Goal: Task Accomplishment & Management: Manage account settings

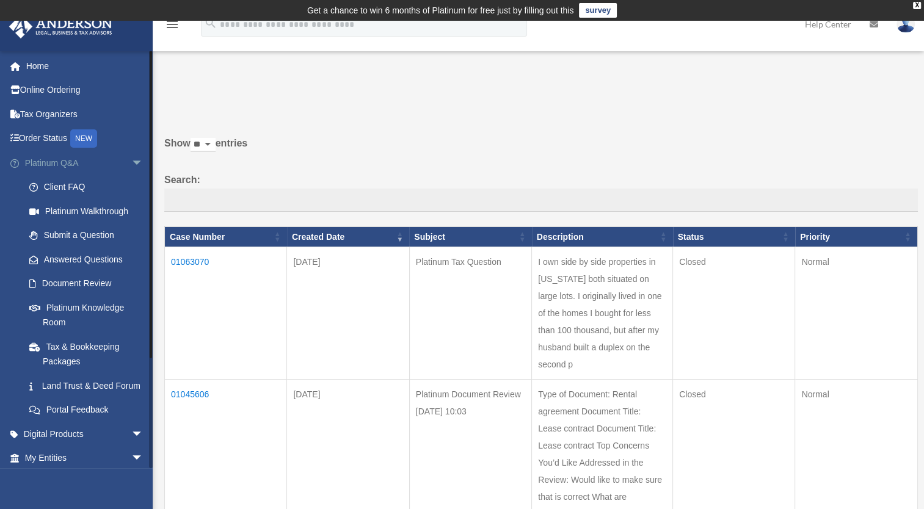
click at [131, 154] on span "arrow_drop_down" at bounding box center [143, 163] width 24 height 25
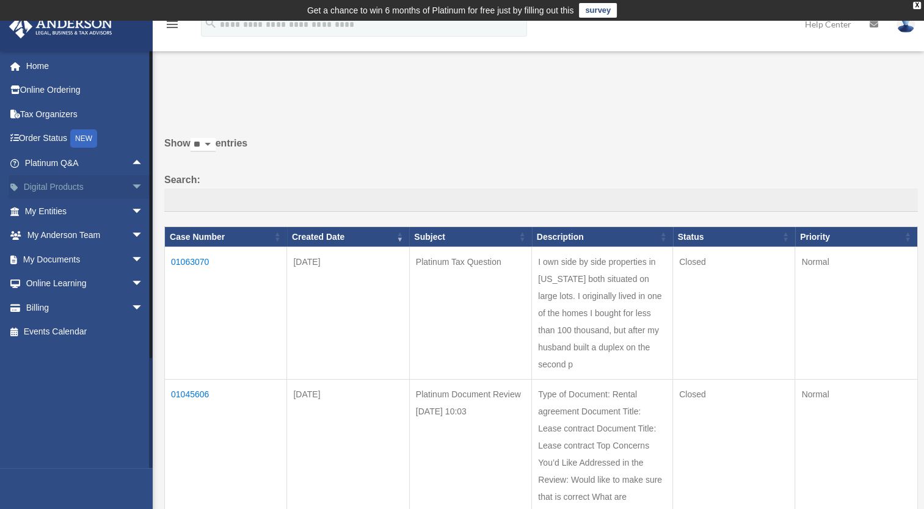
click at [131, 184] on span "arrow_drop_down" at bounding box center [143, 187] width 24 height 25
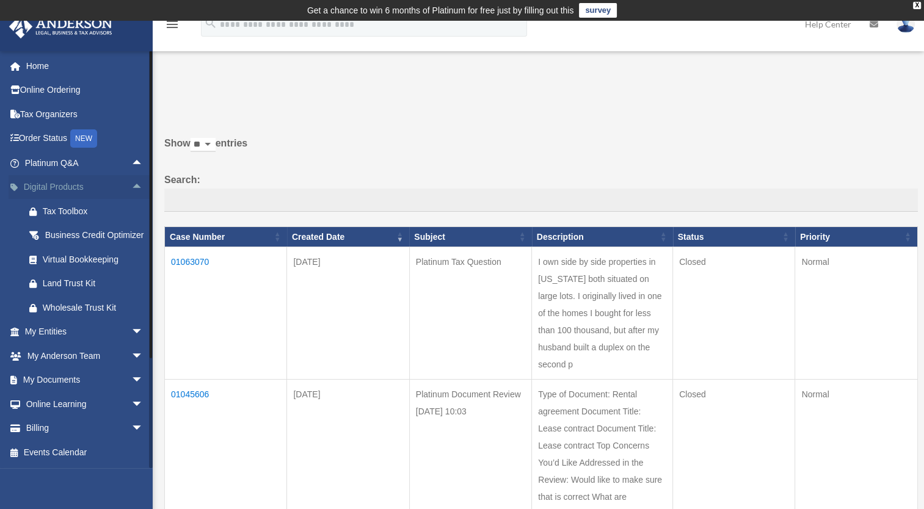
click at [131, 184] on span "arrow_drop_up" at bounding box center [143, 187] width 24 height 25
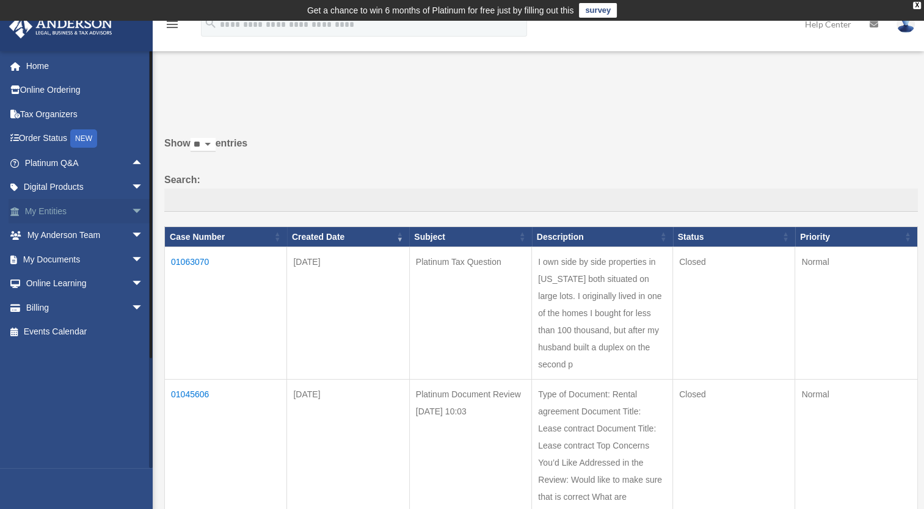
click at [131, 214] on span "arrow_drop_down" at bounding box center [143, 211] width 24 height 25
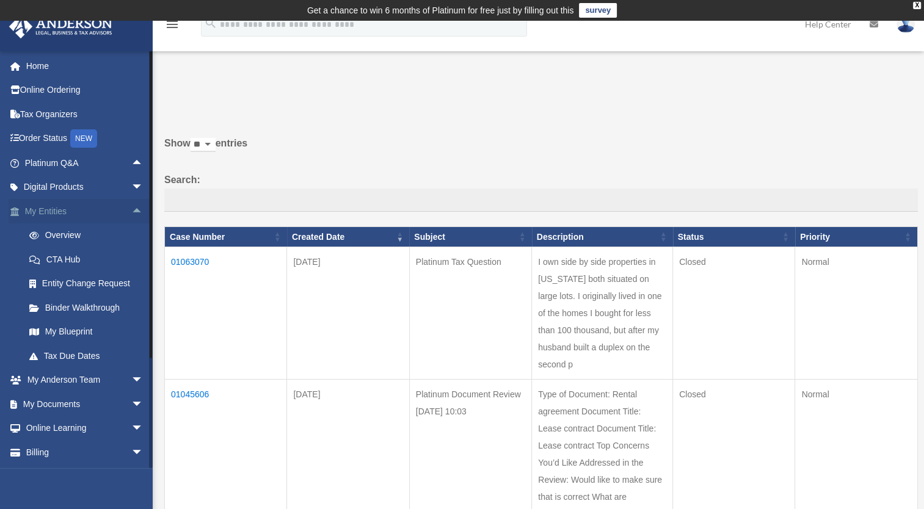
click at [131, 214] on span "arrow_drop_up" at bounding box center [143, 211] width 24 height 25
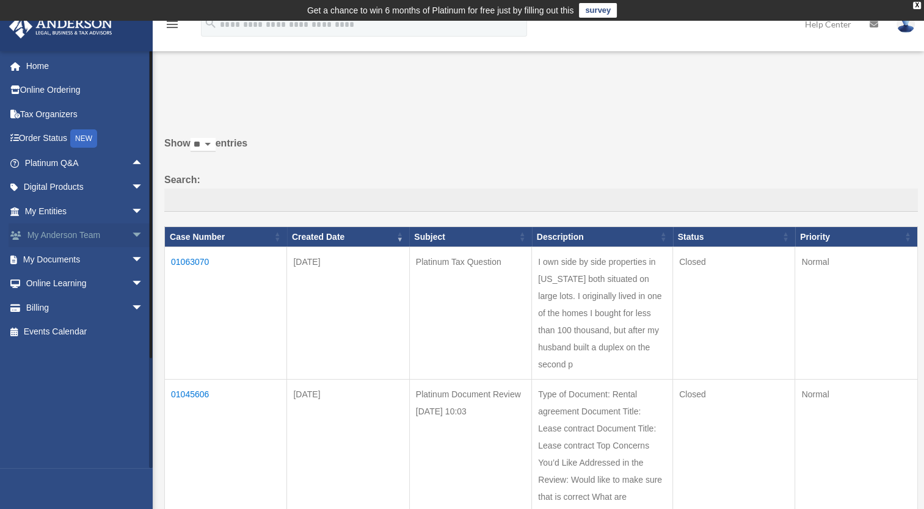
click at [131, 228] on span "arrow_drop_down" at bounding box center [143, 235] width 24 height 25
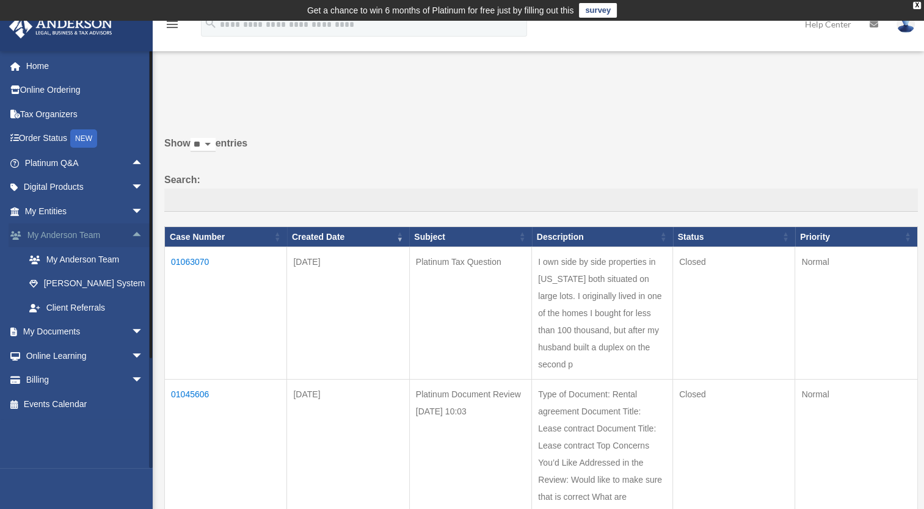
click at [131, 228] on span "arrow_drop_up" at bounding box center [143, 235] width 24 height 25
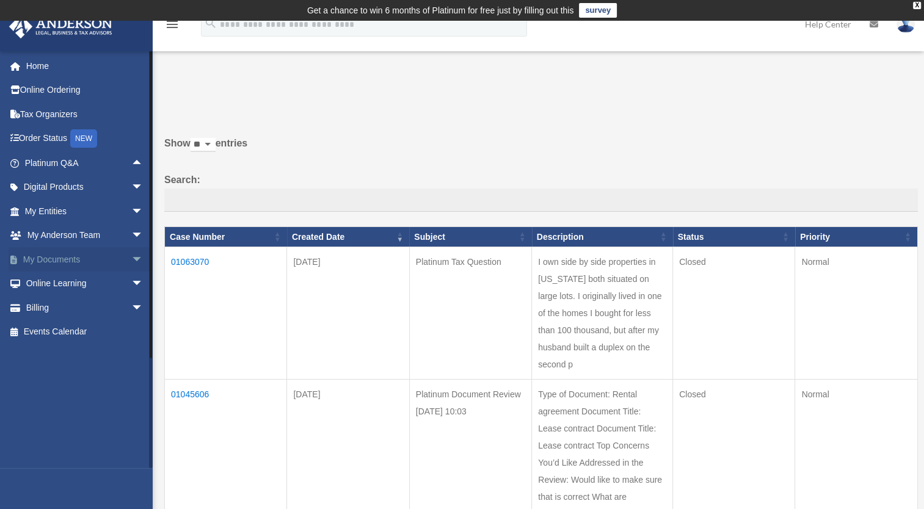
click at [131, 250] on span "arrow_drop_down" at bounding box center [143, 259] width 24 height 25
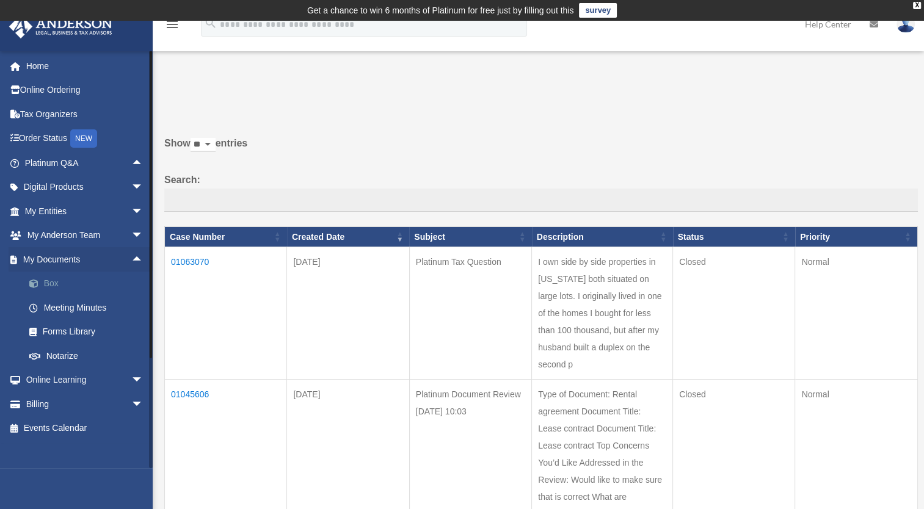
click at [56, 286] on link "Box" at bounding box center [89, 284] width 145 height 24
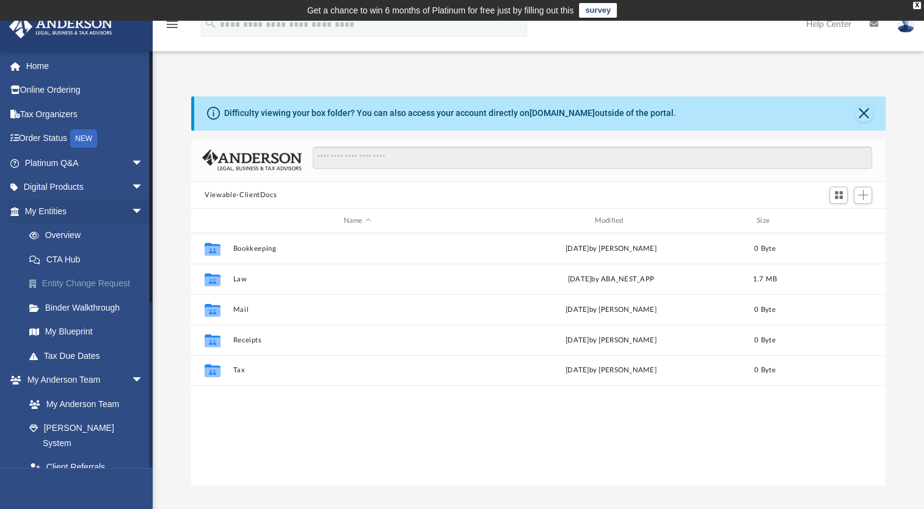
scroll to position [268, 684]
click at [865, 197] on span "Add" at bounding box center [863, 195] width 10 height 10
click at [841, 217] on li "Upload" at bounding box center [845, 219] width 39 height 13
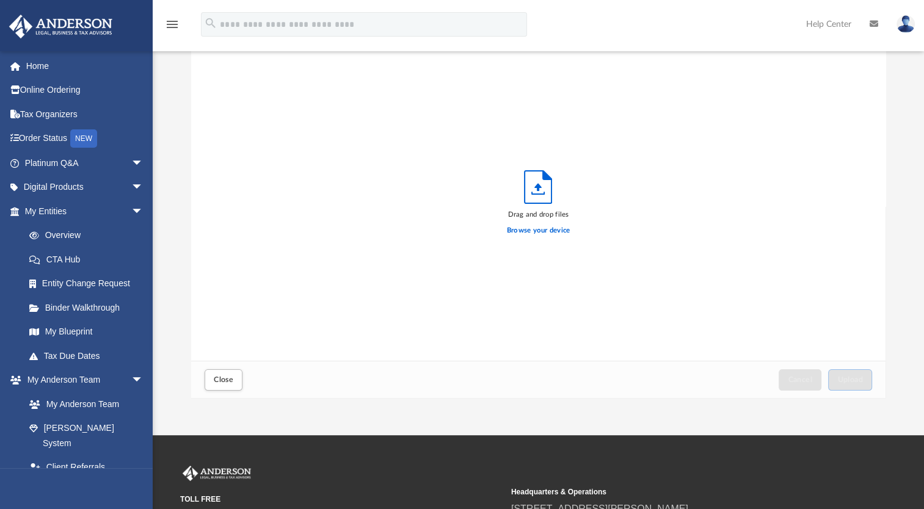
scroll to position [89, 0]
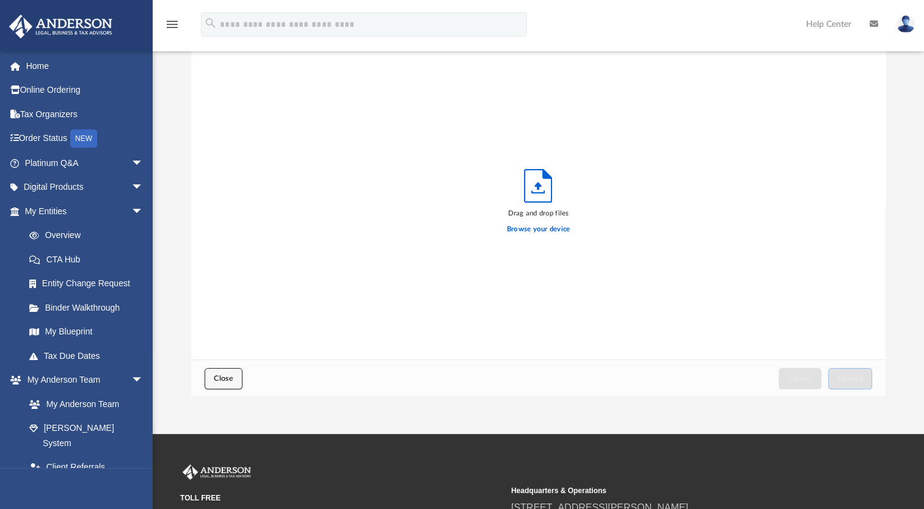
click at [217, 383] on button "Close" at bounding box center [224, 378] width 38 height 21
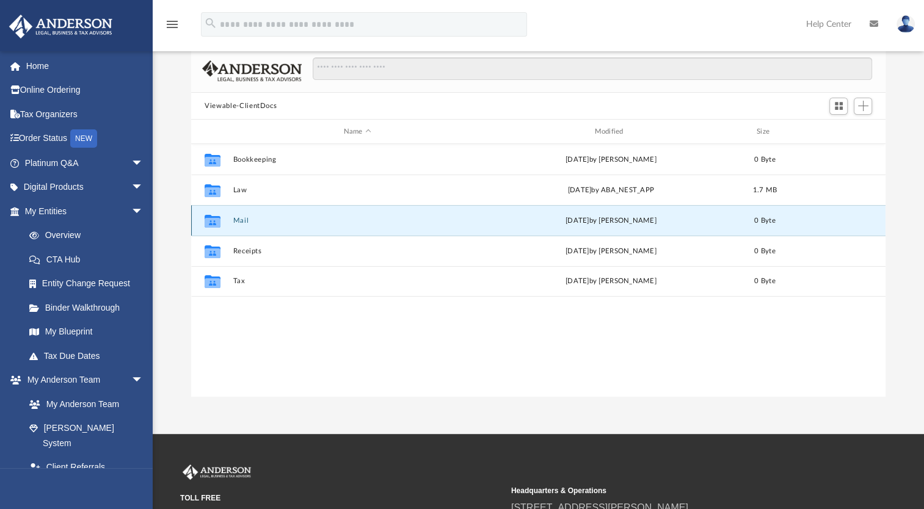
click at [259, 221] on button "Mail" at bounding box center [357, 221] width 248 height 8
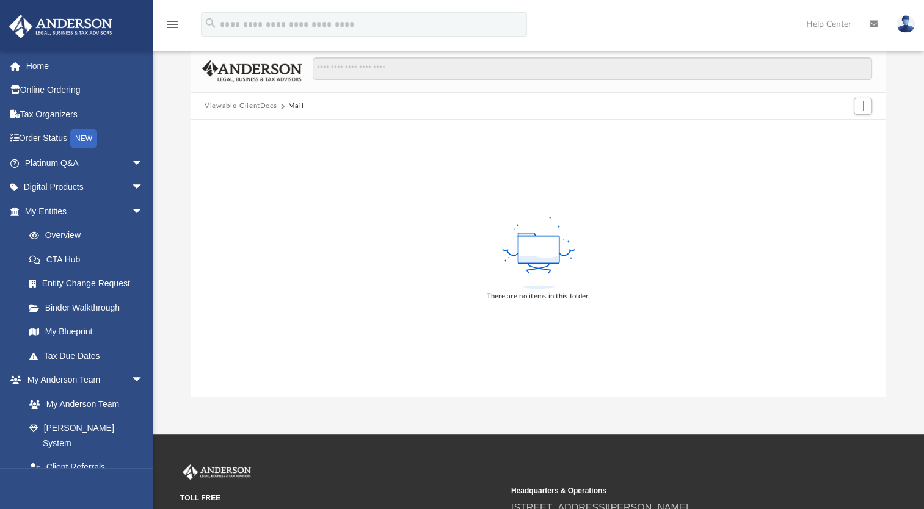
click at [243, 101] on button "Viewable-ClientDocs" at bounding box center [241, 106] width 72 height 11
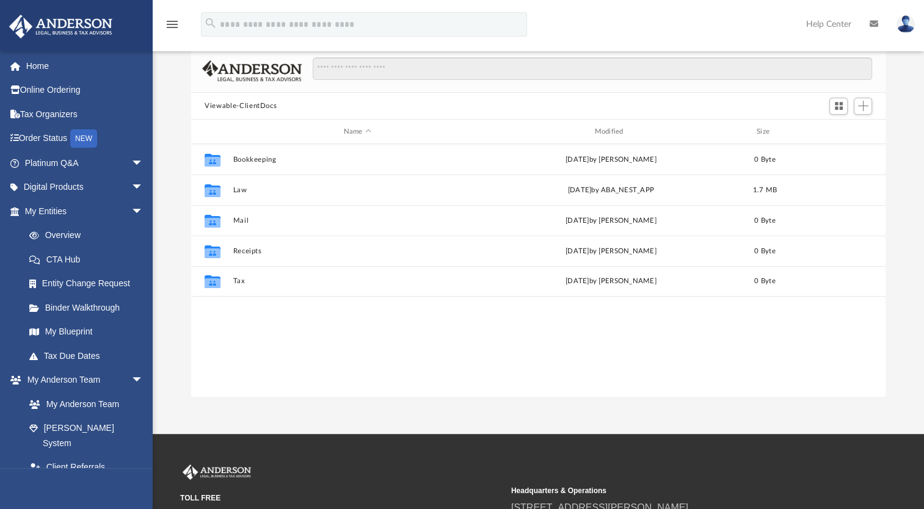
scroll to position [268, 684]
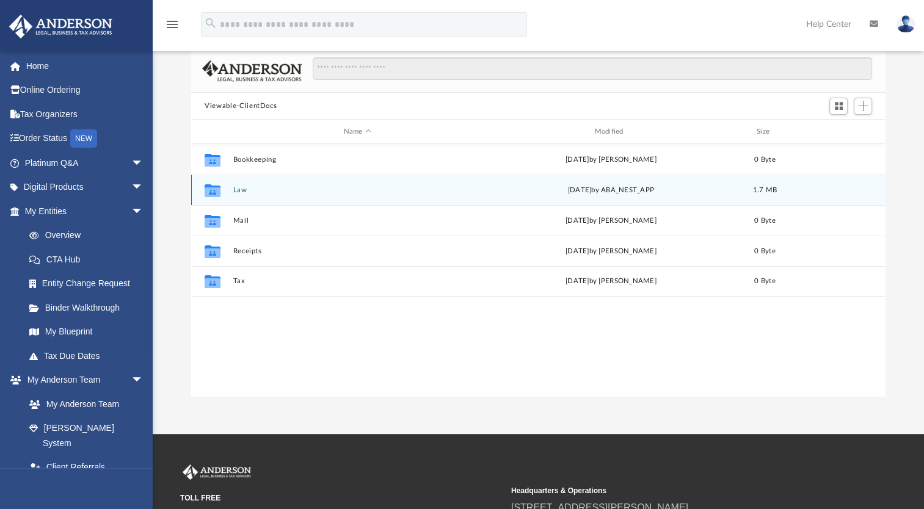
click at [221, 182] on icon "Collaborated Folder" at bounding box center [213, 191] width 20 height 20
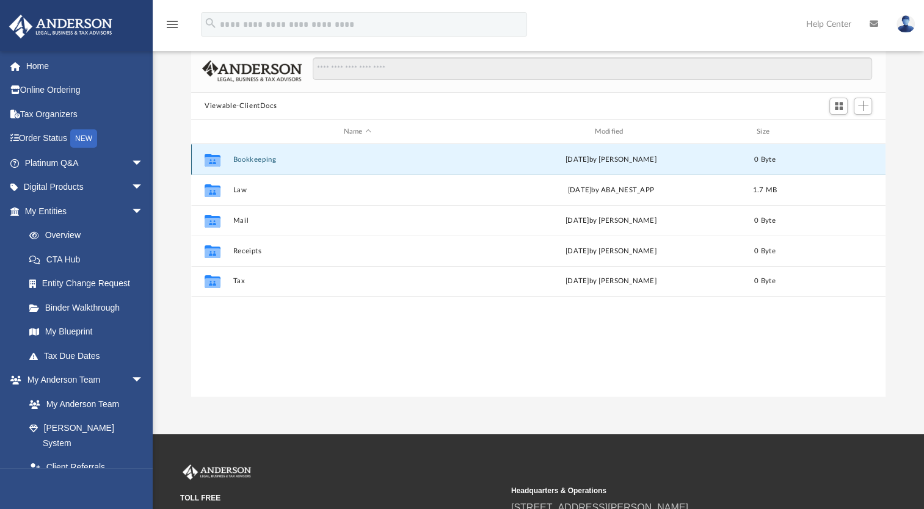
click at [247, 157] on button "Bookkeeping" at bounding box center [357, 160] width 248 height 8
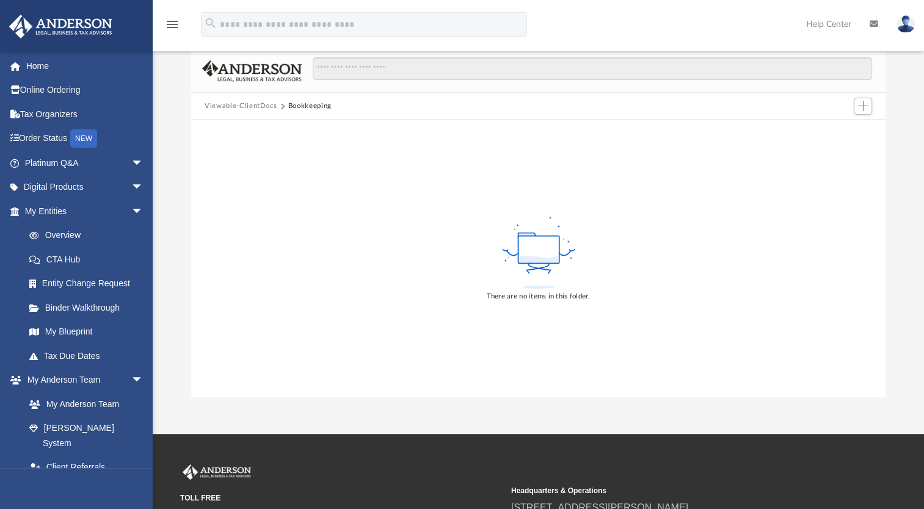
click at [226, 142] on div "There are no items in this folder." at bounding box center [538, 258] width 694 height 277
click at [862, 108] on span "Add" at bounding box center [863, 106] width 10 height 10
click at [843, 148] on li "New Folder" at bounding box center [845, 149] width 39 height 13
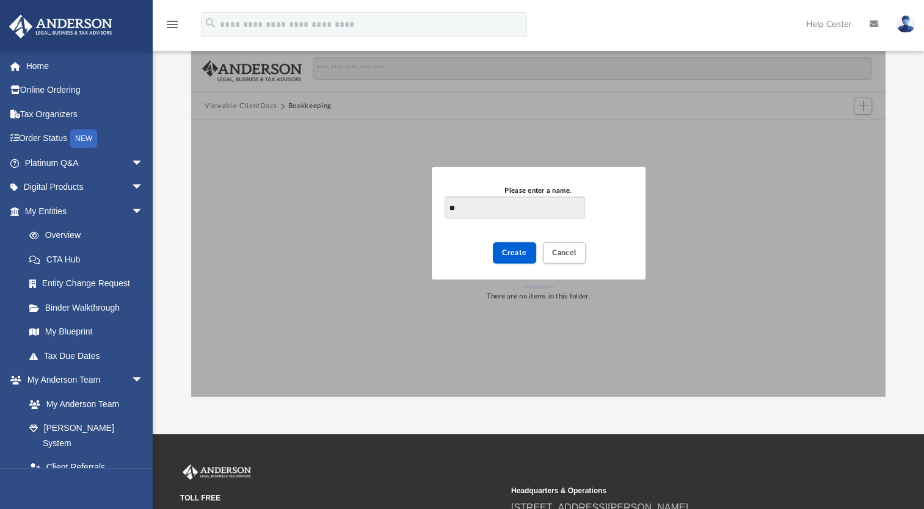
type input "*"
type input "**********"
click at [521, 253] on span "Create" at bounding box center [514, 252] width 25 height 7
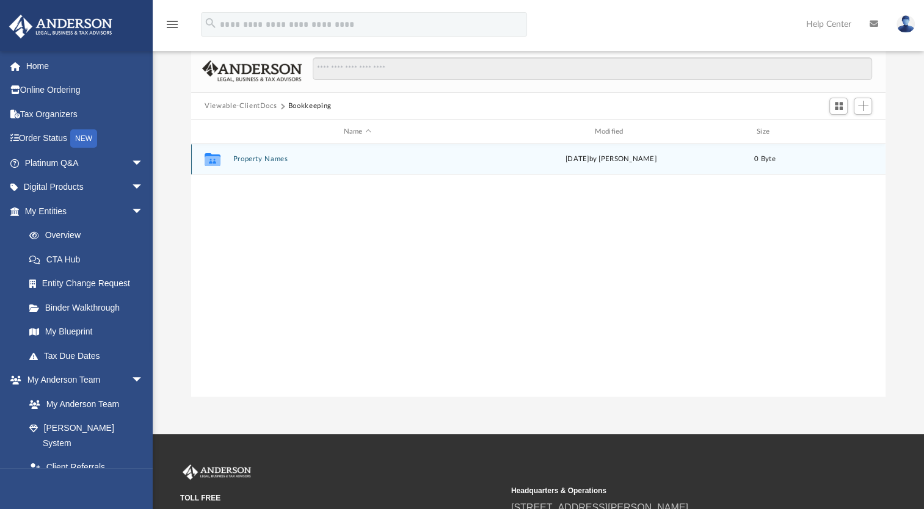
click at [208, 161] on icon "grid" at bounding box center [213, 161] width 16 height 10
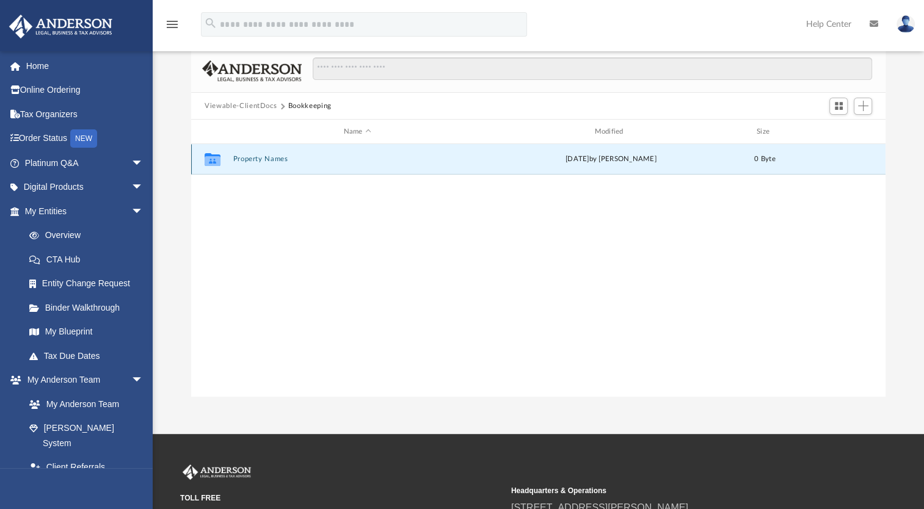
click at [208, 161] on icon "grid" at bounding box center [213, 161] width 16 height 10
click at [410, 162] on div "Collaborated Folder Property Names today by Carlos Valenzuela 0 Byte" at bounding box center [538, 159] width 694 height 31
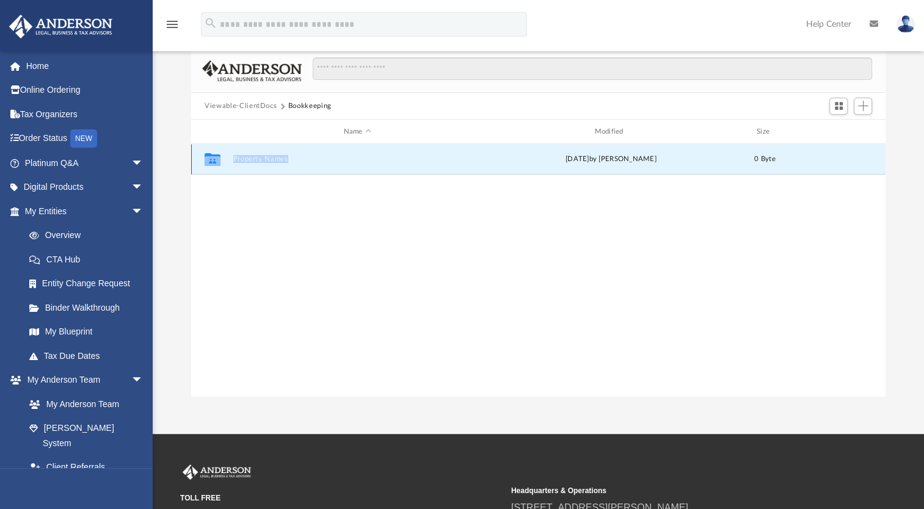
click at [410, 162] on div "Collaborated Folder Property Names today by Carlos Valenzuela 0 Byte" at bounding box center [538, 159] width 694 height 31
click at [231, 206] on div "Collaborated Folder Property Names today by Carlos Valenzuela 0 Byte" at bounding box center [538, 270] width 694 height 253
click at [209, 161] on icon "grid" at bounding box center [213, 159] width 16 height 13
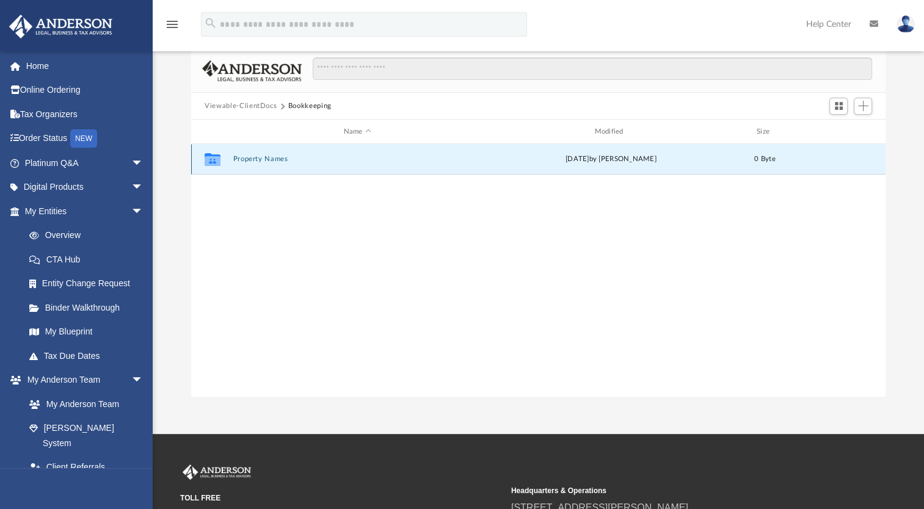
click at [209, 161] on icon "grid" at bounding box center [213, 159] width 16 height 13
drag, startPoint x: 253, startPoint y: 82, endPoint x: 473, endPoint y: 257, distance: 280.2
click at [473, 257] on div "Collaborated Folder Property Names today by Carlos Valenzuela 0 Byte" at bounding box center [538, 270] width 694 height 253
click at [838, 109] on span "Switch to Grid View" at bounding box center [838, 106] width 10 height 10
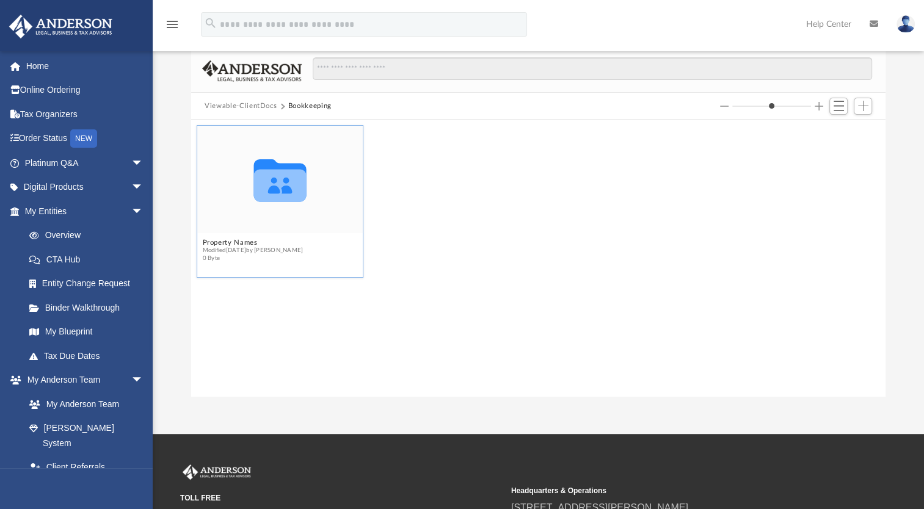
click at [281, 197] on icon "grid" at bounding box center [280, 185] width 53 height 32
click at [167, 27] on icon "menu" at bounding box center [172, 24] width 15 height 15
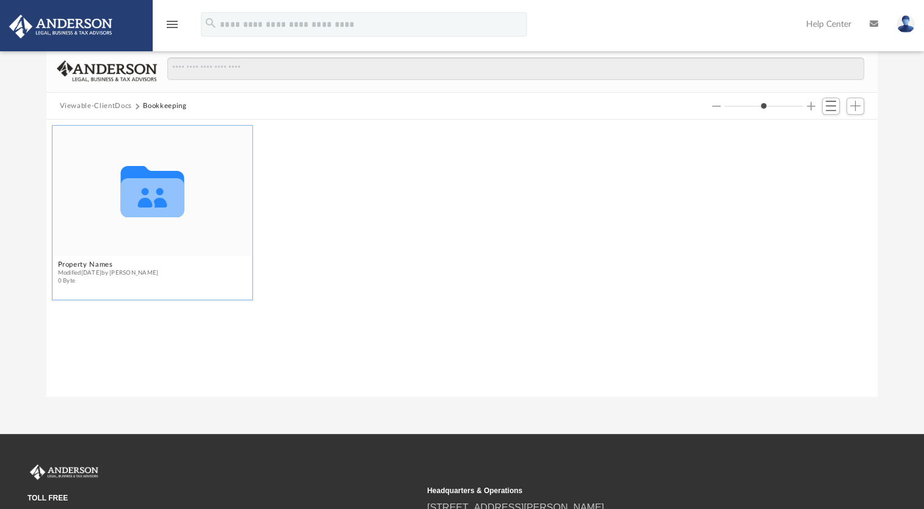
scroll to position [268, 822]
click at [167, 27] on icon "menu" at bounding box center [172, 24] width 15 height 15
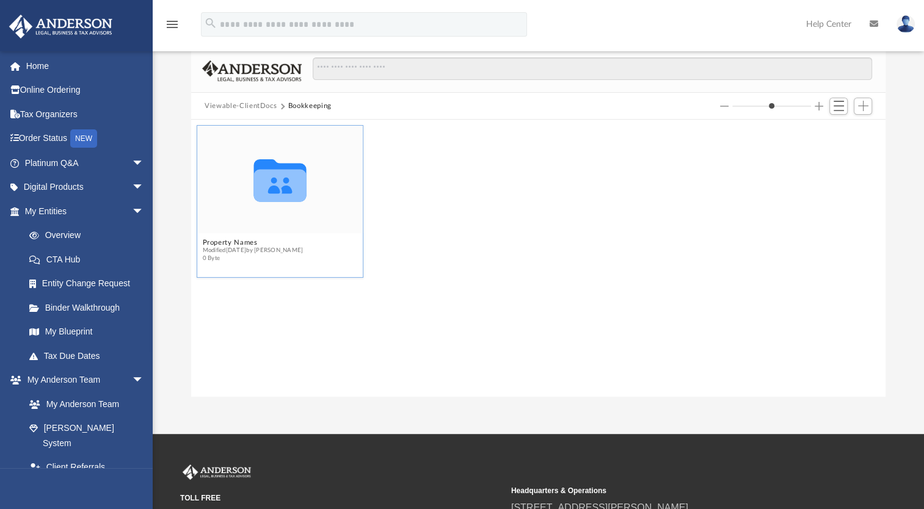
scroll to position [10, 10]
click at [819, 102] on button "Increase column size" at bounding box center [818, 106] width 9 height 9
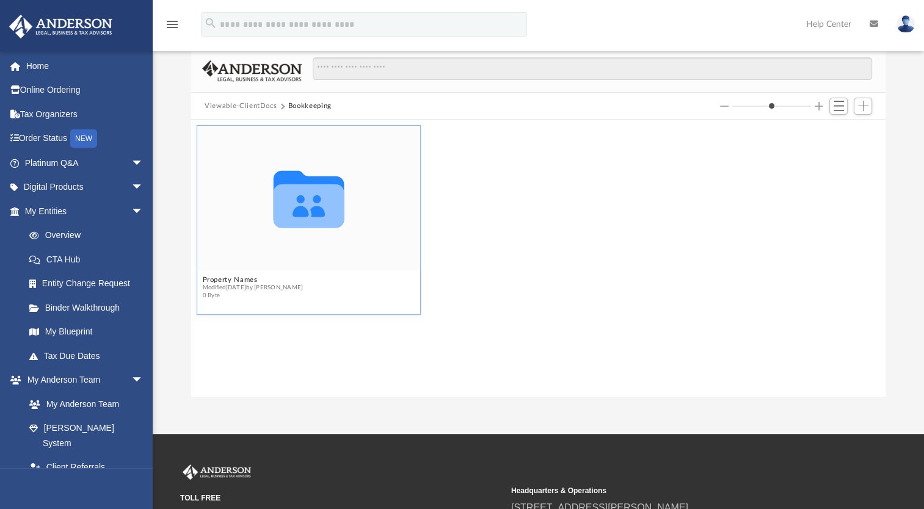
click at [819, 102] on button "Increase column size" at bounding box center [818, 106] width 9 height 9
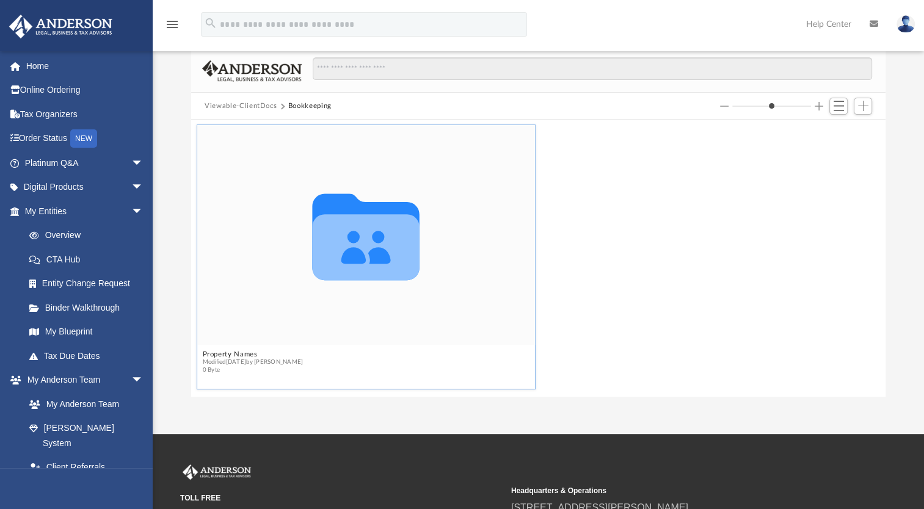
click at [819, 102] on button "Increase column size" at bounding box center [818, 106] width 9 height 9
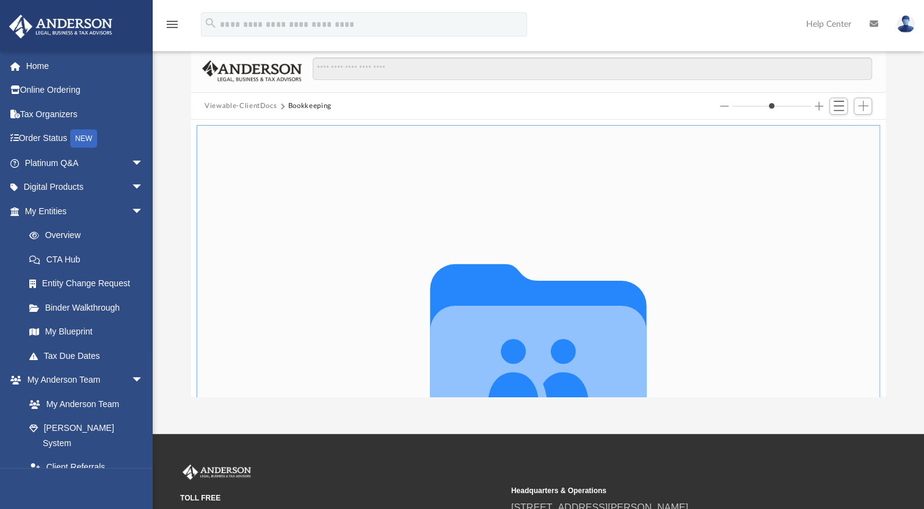
scroll to position [217, 0]
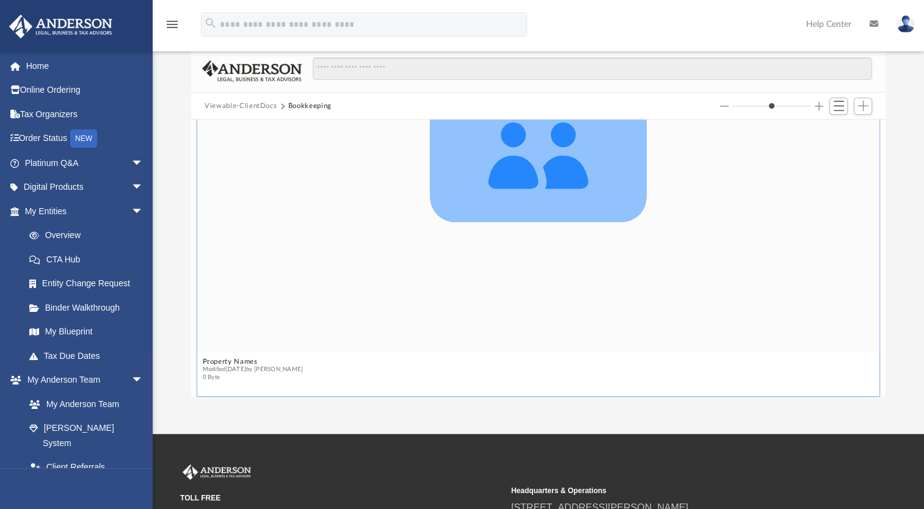
click at [819, 102] on button "Increase column size" at bounding box center [818, 106] width 9 height 9
click at [725, 106] on button "Decrease column size" at bounding box center [724, 106] width 9 height 9
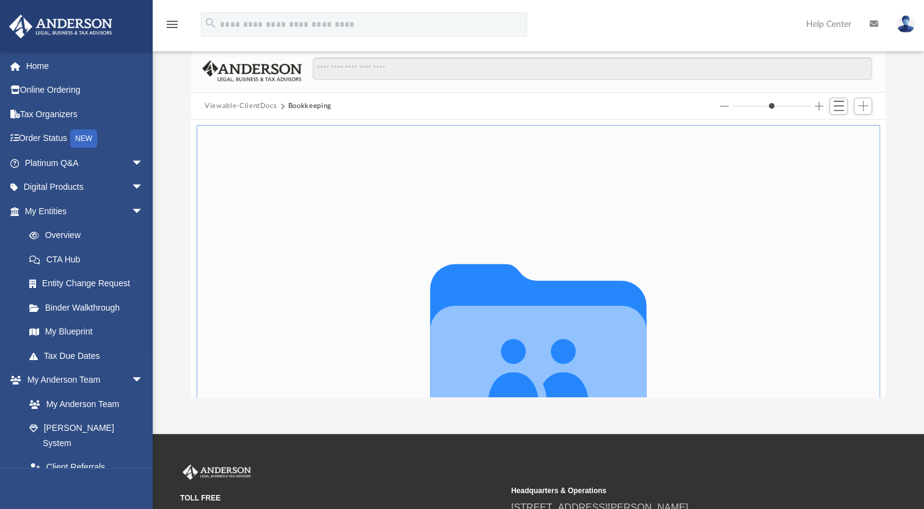
click at [725, 106] on button "Decrease column size" at bounding box center [724, 106] width 9 height 9
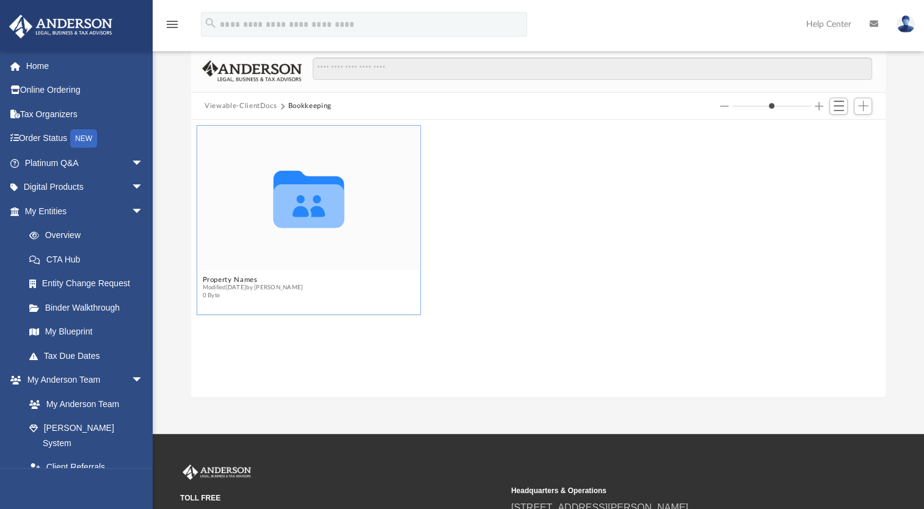
click at [725, 106] on button "Decrease column size" at bounding box center [724, 106] width 9 height 9
type input "*"
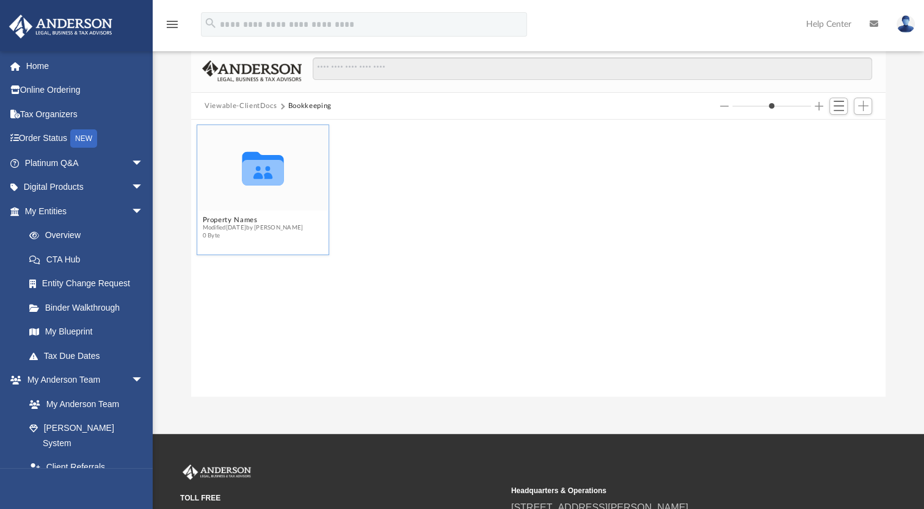
click at [725, 106] on button "Decrease column size" at bounding box center [724, 106] width 9 height 9
click at [835, 104] on span "Switch to List View" at bounding box center [838, 106] width 10 height 10
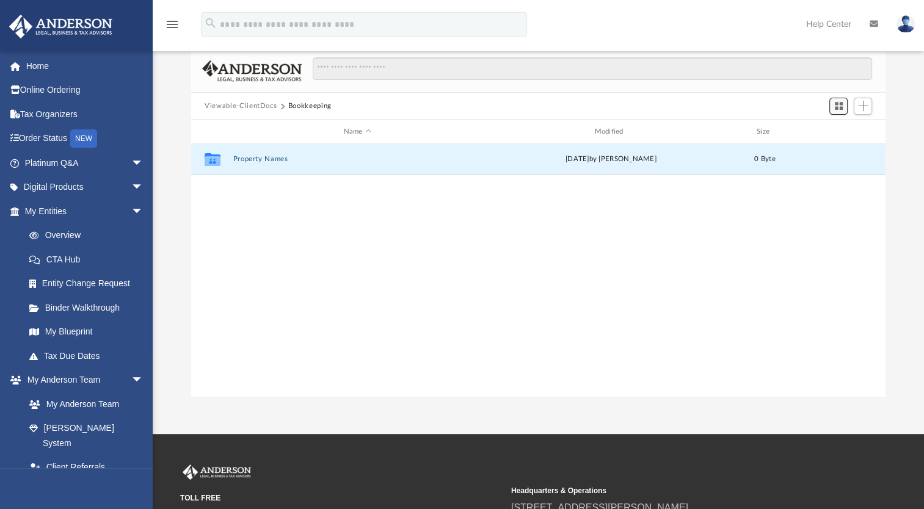
scroll to position [268, 684]
click at [241, 104] on button "Viewable-ClientDocs" at bounding box center [241, 106] width 72 height 11
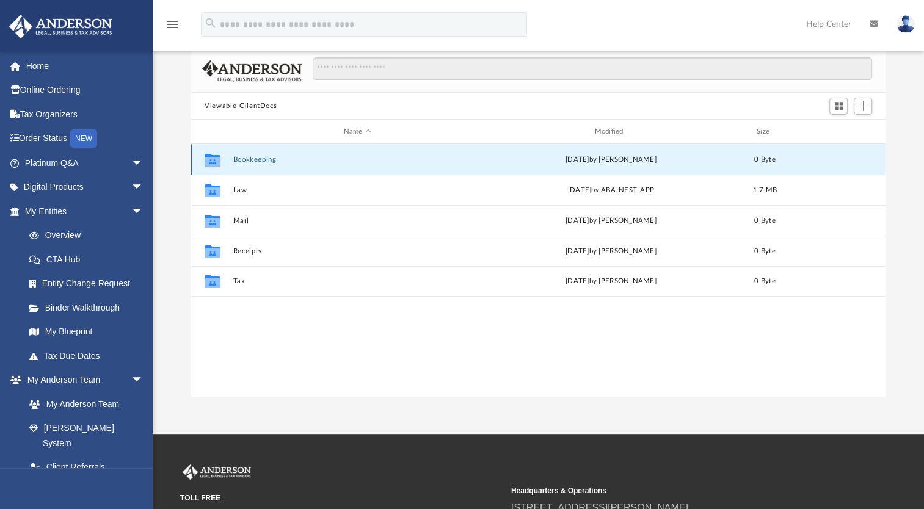
click at [252, 158] on button "Bookkeeping" at bounding box center [357, 160] width 248 height 8
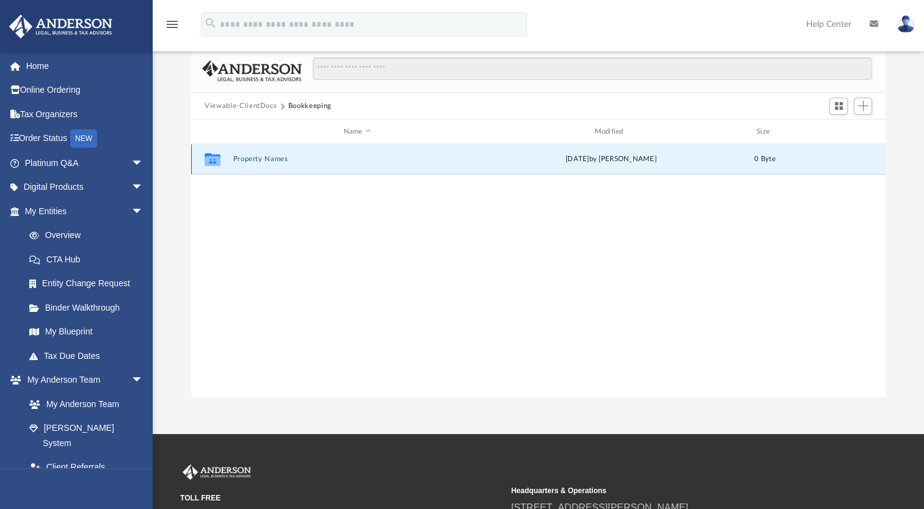
click at [255, 155] on button "Property Names" at bounding box center [357, 159] width 248 height 8
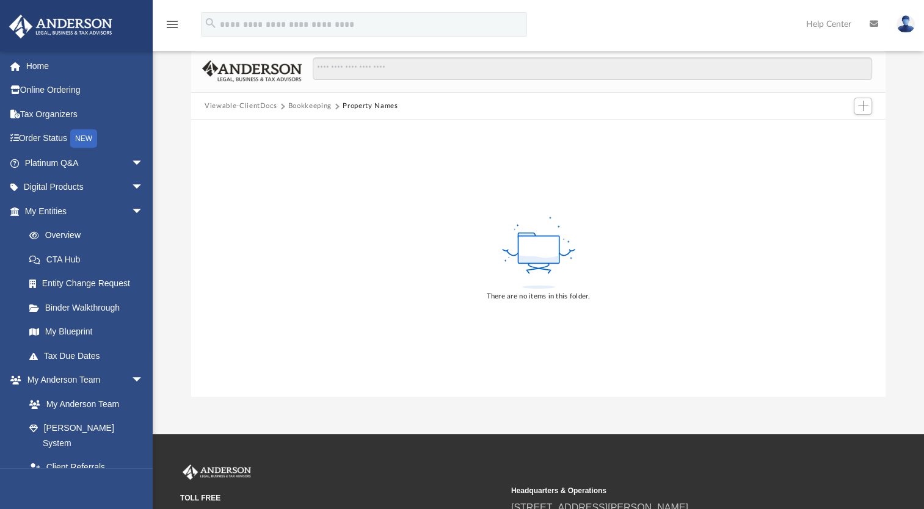
click at [230, 134] on div "There are no items in this folder." at bounding box center [538, 258] width 694 height 277
click at [860, 107] on span "Add" at bounding box center [863, 106] width 10 height 10
click at [830, 131] on li "Upload" at bounding box center [845, 130] width 39 height 13
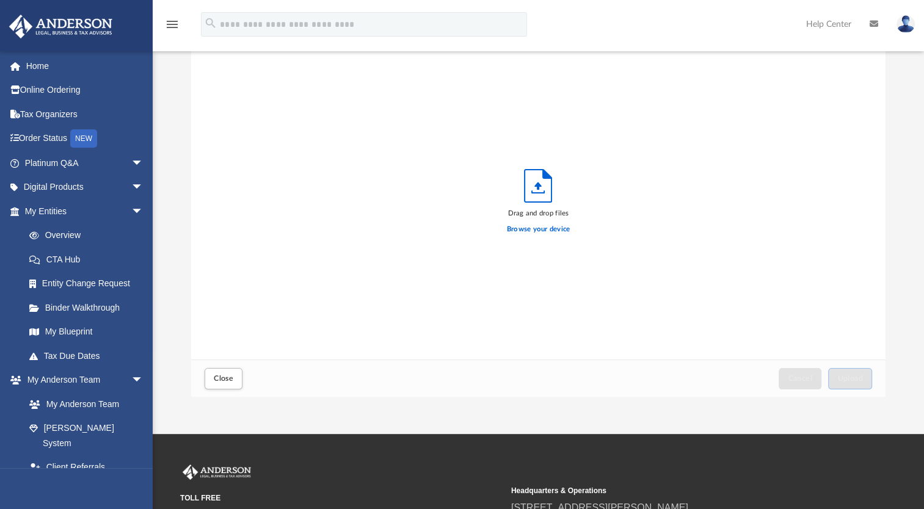
scroll to position [300, 684]
click at [532, 227] on label "Browse your device" at bounding box center [538, 229] width 63 height 11
click at [0, 0] on input "Browse your device" at bounding box center [0, 0] width 0 height 0
click at [217, 376] on span "Close" at bounding box center [224, 378] width 20 height 7
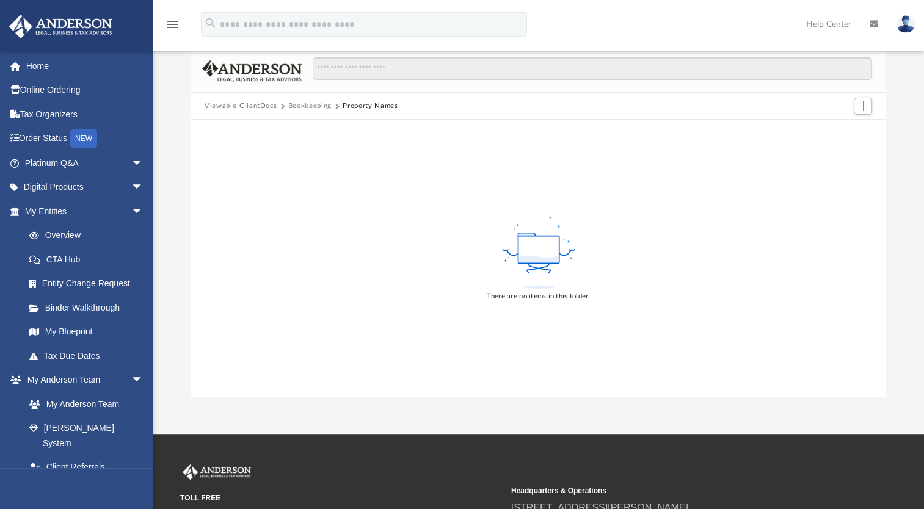
click at [391, 104] on button "Property Names" at bounding box center [369, 106] width 55 height 11
click at [391, 106] on button "Property Names" at bounding box center [369, 106] width 55 height 11
drag, startPoint x: 396, startPoint y: 104, endPoint x: 296, endPoint y: 101, distance: 99.5
click at [296, 101] on div "Viewable-ClientDocs Bookkeeping Property Names" at bounding box center [307, 106] width 204 height 11
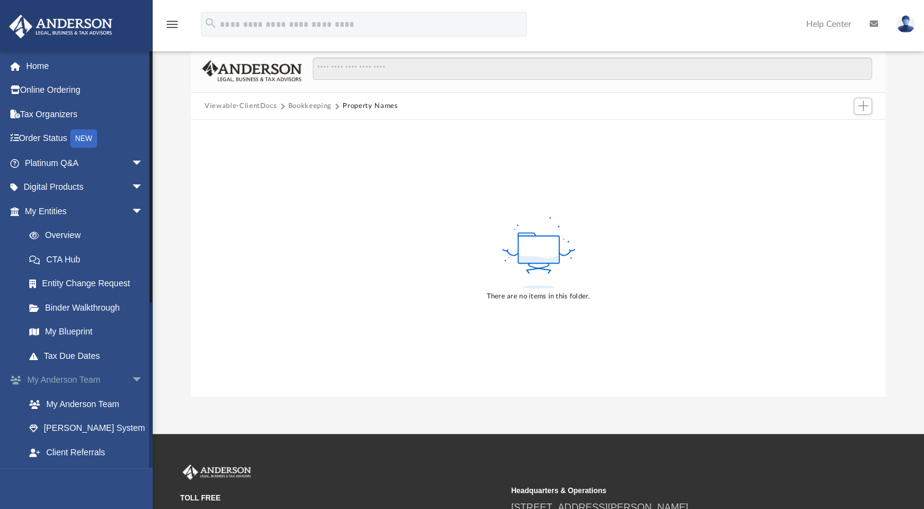
click at [131, 375] on span "arrow_drop_down" at bounding box center [143, 380] width 24 height 25
click at [131, 375] on span "arrow_drop_up" at bounding box center [143, 380] width 24 height 25
click at [131, 375] on span "arrow_drop_down" at bounding box center [143, 380] width 24 height 25
click at [59, 424] on link "Box" at bounding box center [89, 428] width 145 height 24
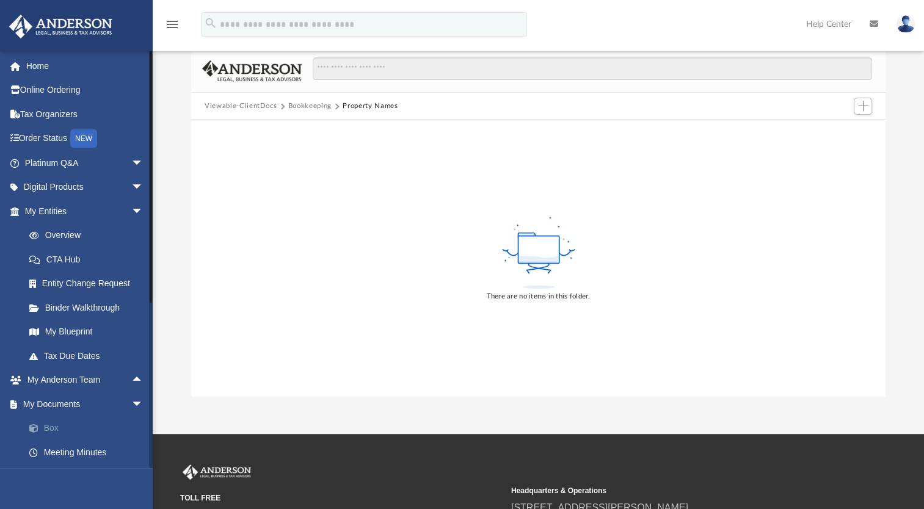
click at [59, 424] on link "Box" at bounding box center [89, 428] width 145 height 24
click at [258, 104] on button "Viewable-ClientDocs" at bounding box center [241, 106] width 72 height 11
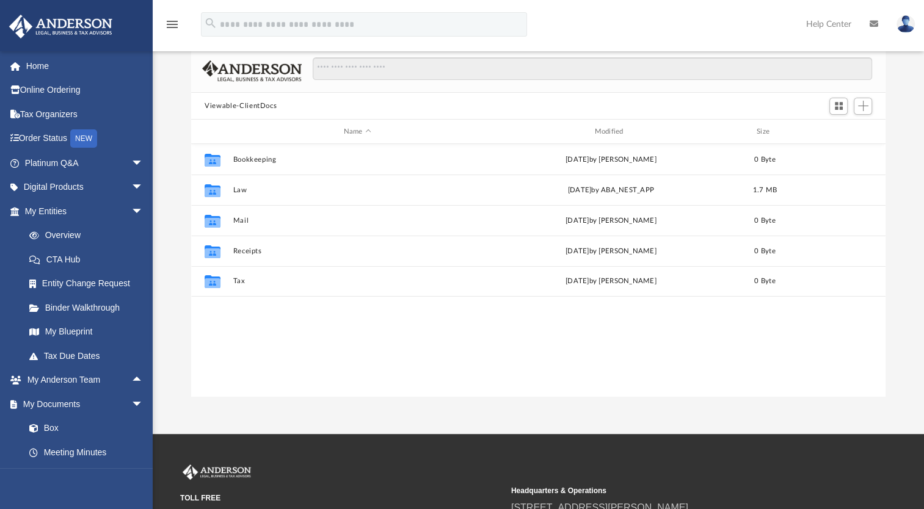
scroll to position [268, 684]
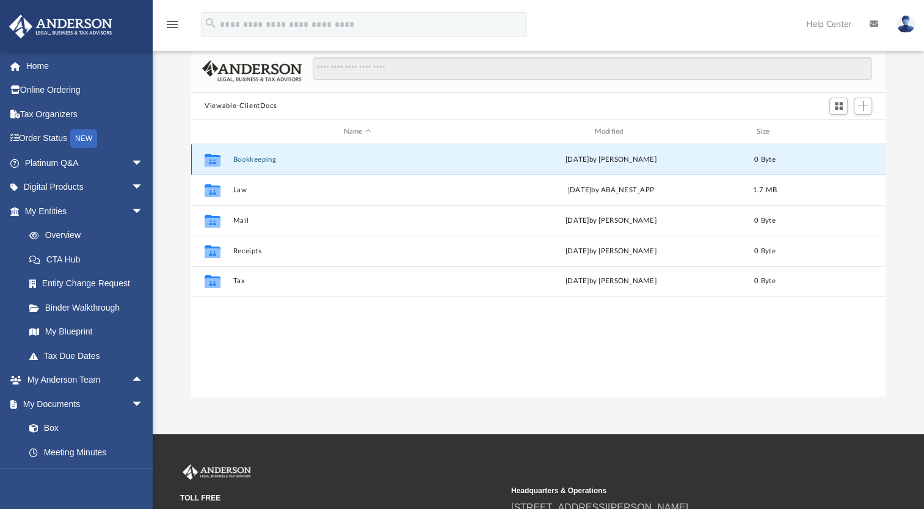
click at [266, 162] on button "Bookkeeping" at bounding box center [357, 160] width 248 height 8
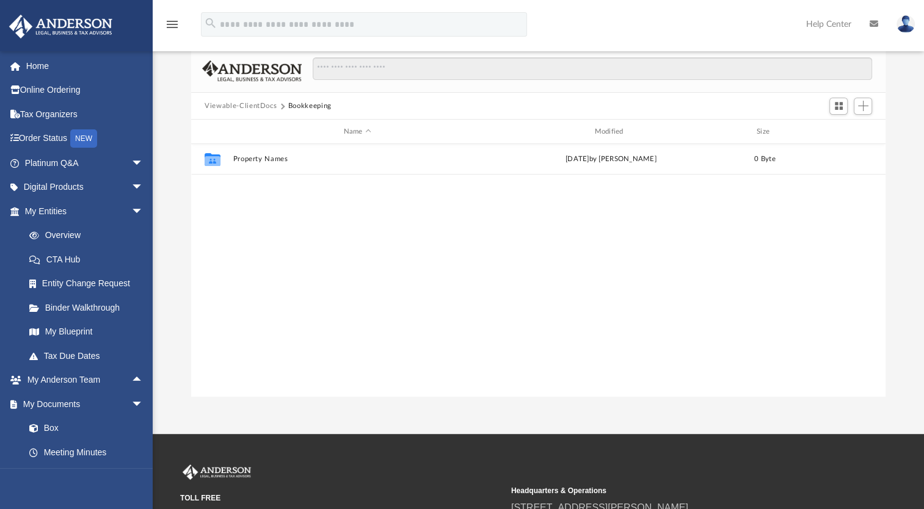
click at [176, 26] on icon "menu" at bounding box center [172, 24] width 15 height 15
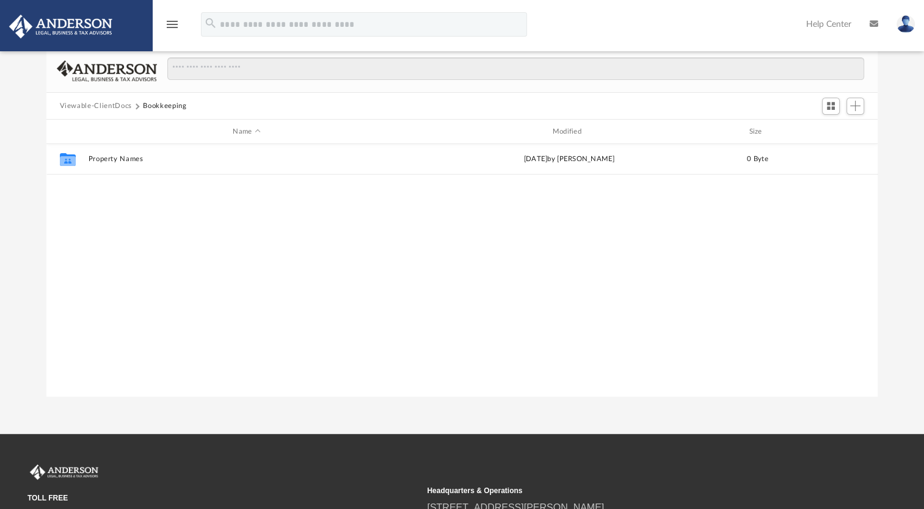
scroll to position [10, 10]
click at [176, 26] on icon "menu" at bounding box center [172, 24] width 15 height 15
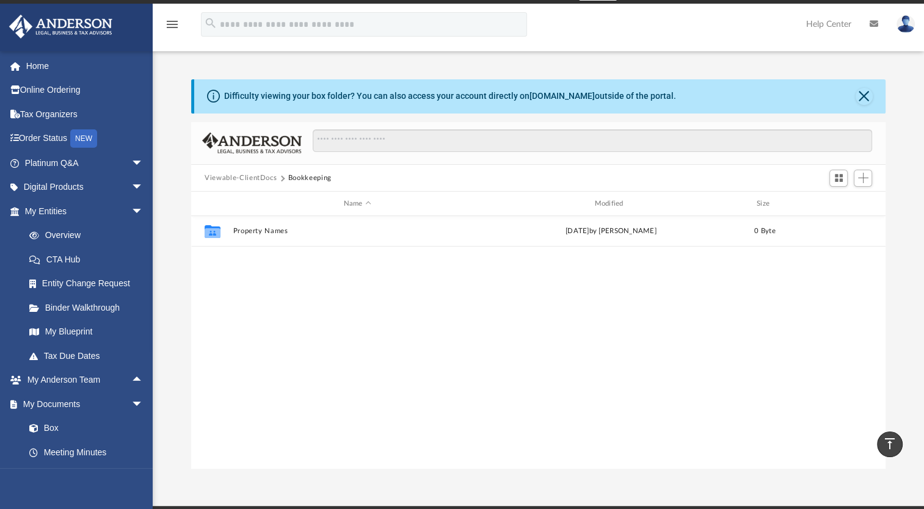
scroll to position [0, 0]
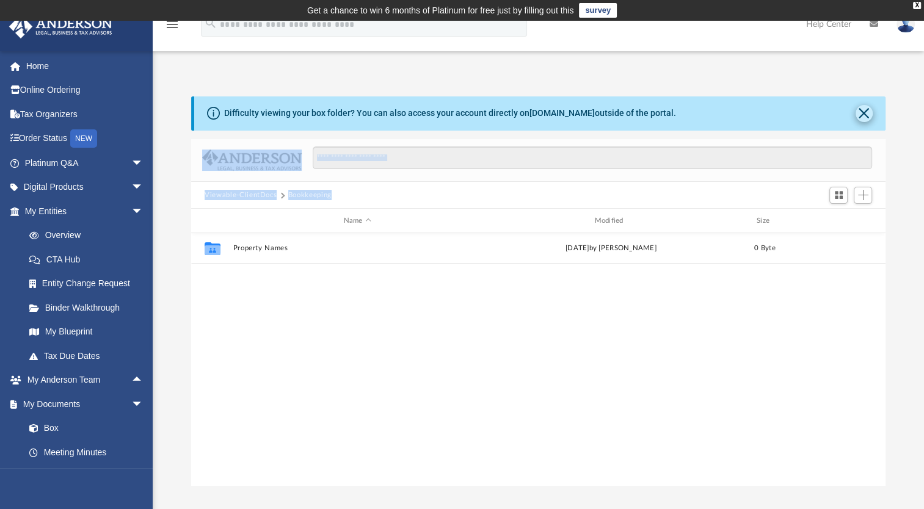
drag, startPoint x: 811, startPoint y: 194, endPoint x: 865, endPoint y: 109, distance: 100.8
click at [865, 109] on div "Difficulty viewing your box folder? You can also access your account directly o…" at bounding box center [538, 291] width 694 height 390
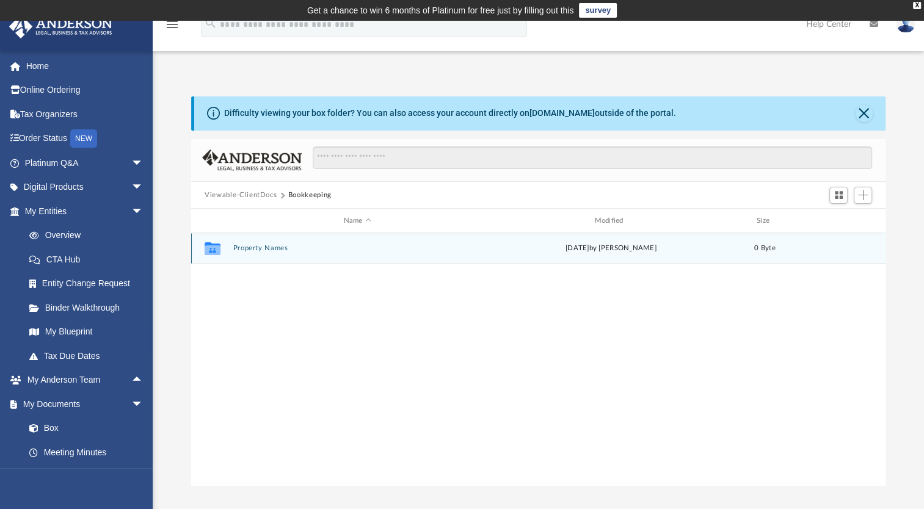
click at [606, 241] on div "Collaborated Folder Property Names today by Carlos Valenzuela 0 Byte" at bounding box center [538, 248] width 694 height 31
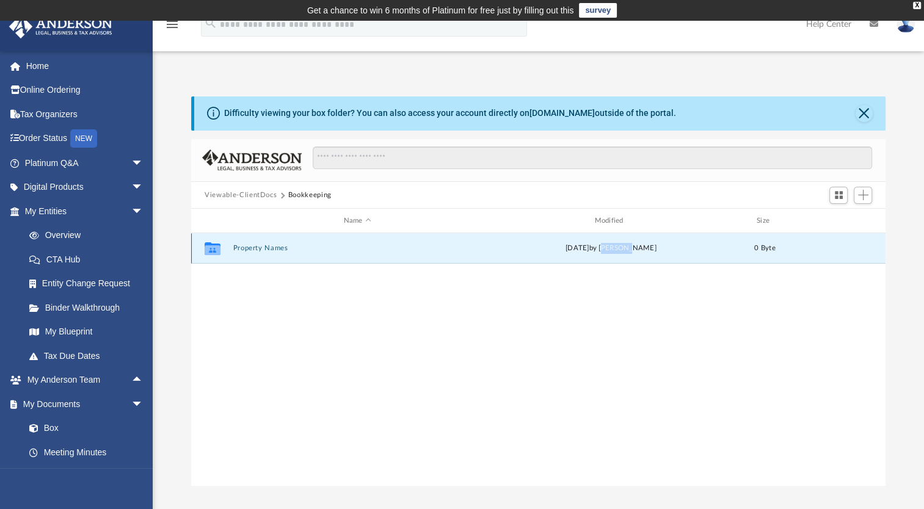
click at [606, 241] on div "Collaborated Folder Property Names today by Carlos Valenzuela 0 Byte" at bounding box center [538, 248] width 694 height 31
drag, startPoint x: 606, startPoint y: 241, endPoint x: 542, endPoint y: 240, distance: 64.1
click at [542, 240] on div "Collaborated Folder Property Names today by Carlos Valenzuela 0 Byte" at bounding box center [538, 248] width 694 height 31
click at [843, 198] on span "Switch to Grid View" at bounding box center [838, 195] width 10 height 10
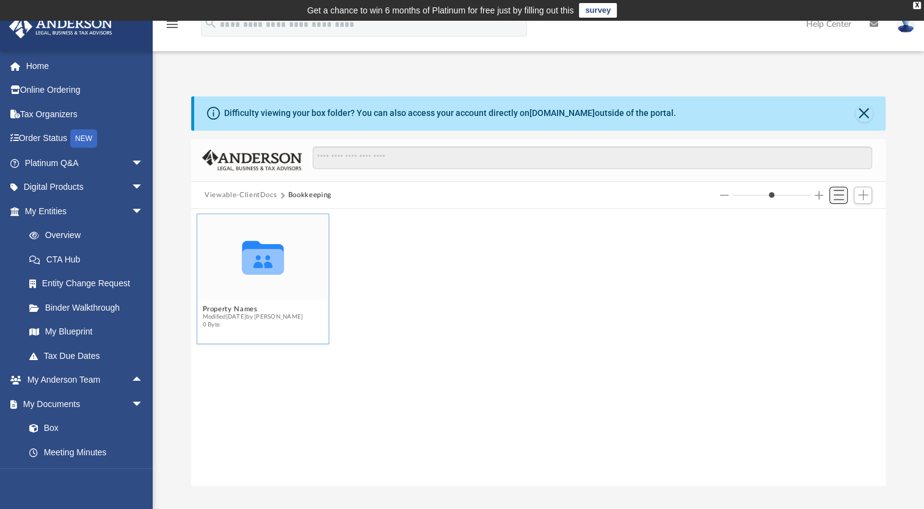
scroll to position [268, 684]
click at [843, 198] on span "Switch to List View" at bounding box center [838, 195] width 10 height 10
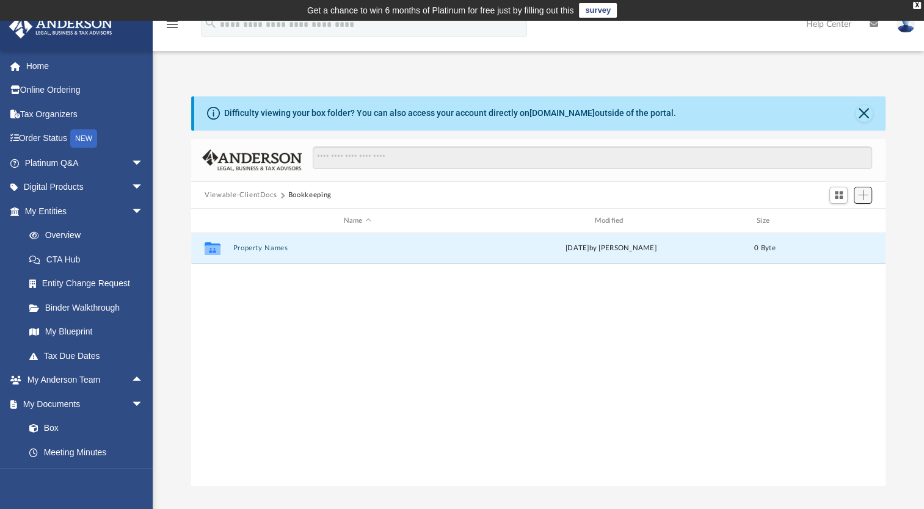
click at [862, 200] on span "Add" at bounding box center [863, 195] width 10 height 10
click at [851, 221] on li "Upload" at bounding box center [845, 219] width 39 height 13
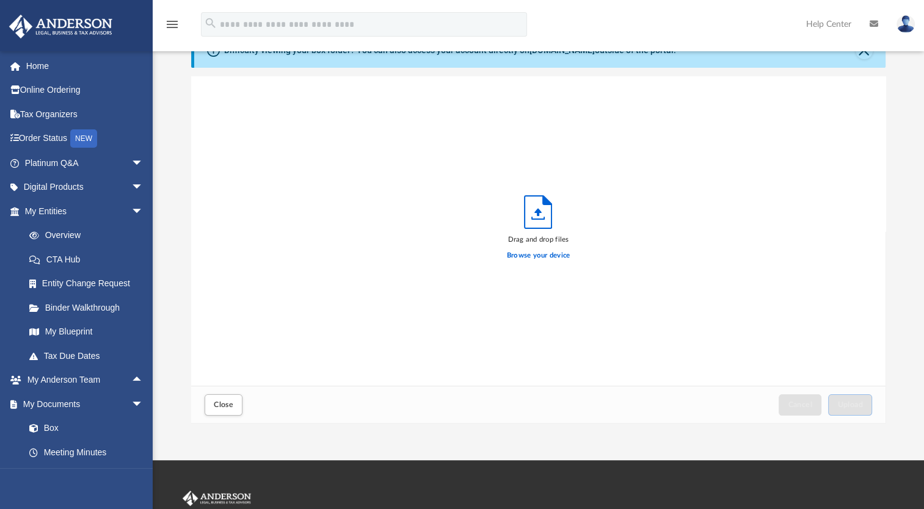
scroll to position [61, 0]
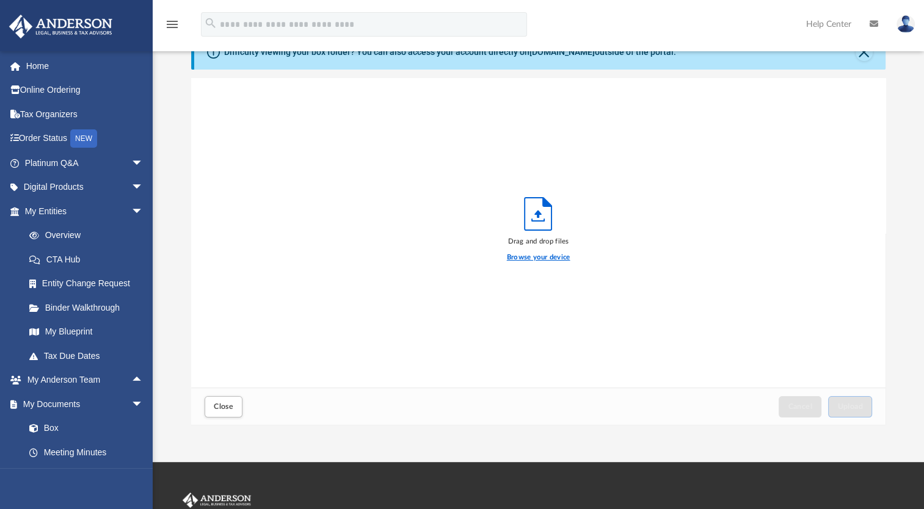
click at [551, 253] on label "Browse your device" at bounding box center [538, 257] width 63 height 11
click at [0, 0] on input "Browse your device" at bounding box center [0, 0] width 0 height 0
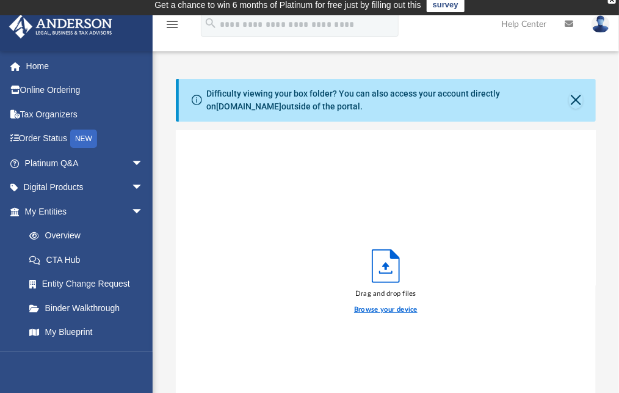
scroll to position [2, 0]
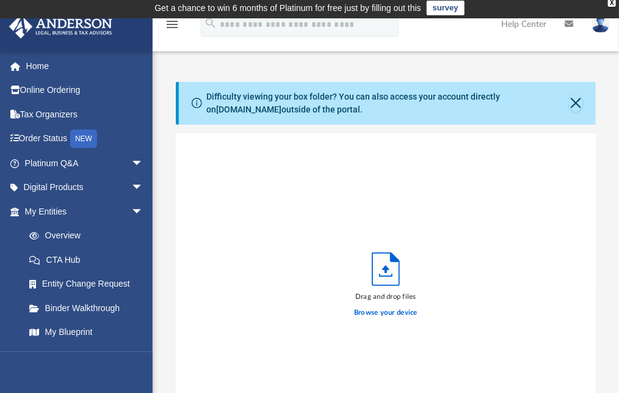
click at [382, 305] on div "Browse your device" at bounding box center [385, 312] width 63 height 21
click at [378, 312] on label "Browse your device" at bounding box center [385, 312] width 63 height 11
click at [0, 0] on input "Browse your device" at bounding box center [0, 0] width 0 height 0
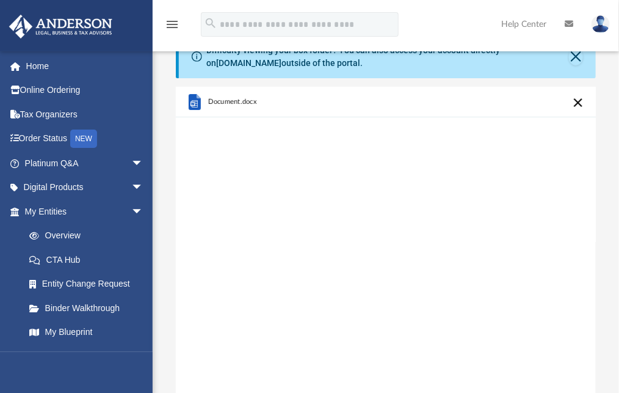
scroll to position [0, 0]
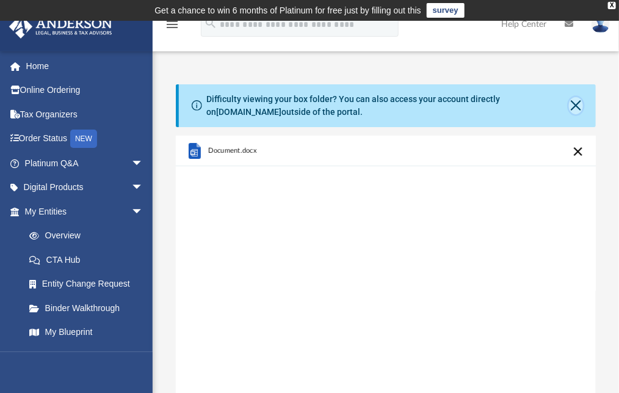
click at [576, 107] on button "Close" at bounding box center [575, 105] width 13 height 17
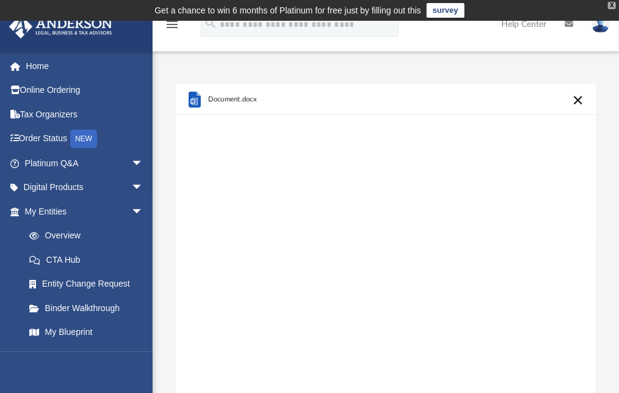
click at [610, 2] on div "X" at bounding box center [612, 5] width 8 height 7
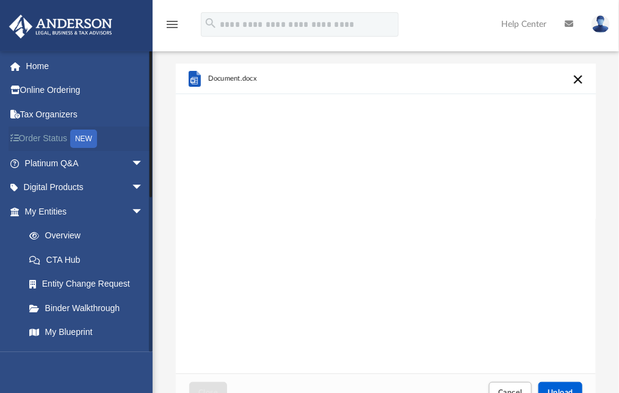
click at [45, 139] on link "Order Status NEW" at bounding box center [85, 138] width 153 height 25
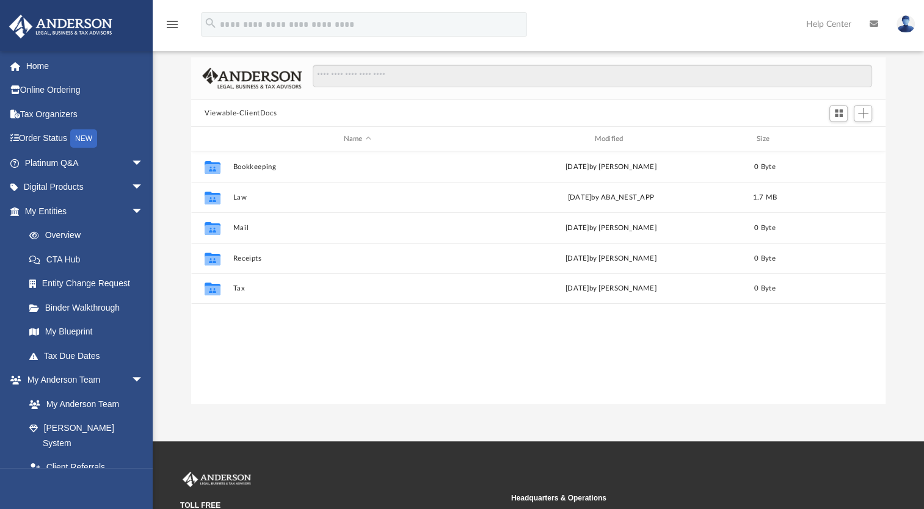
scroll to position [60, 0]
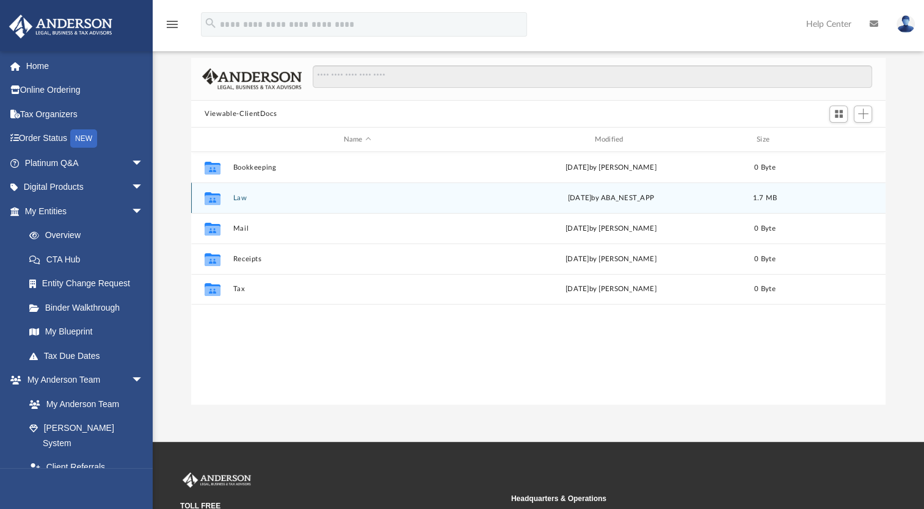
click at [628, 185] on div "Collaborated Folder Law [DATE] by ABA_NEST_APP 1.7 MB" at bounding box center [538, 198] width 694 height 31
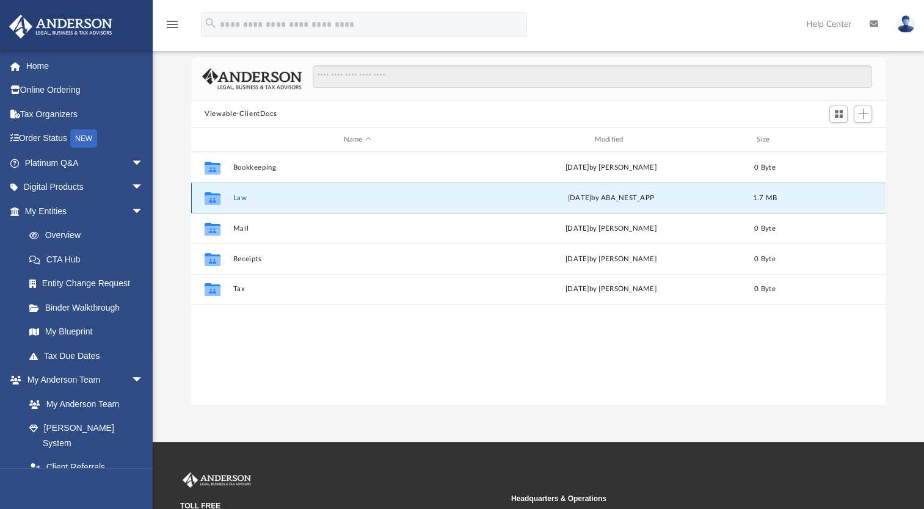
click at [628, 189] on div "Collaborated Folder Law [DATE] by ABA_NEST_APP 1.7 MB" at bounding box center [538, 198] width 694 height 31
click at [628, 193] on div "Collaborated Folder Law [DATE] by ABA_NEST_APP 1.7 MB" at bounding box center [538, 198] width 694 height 31
click at [628, 192] on div "Collaborated Folder Law [DATE] by ABA_NEST_APP 1.7 MB" at bounding box center [538, 198] width 694 height 31
click at [628, 193] on div "Collaborated Folder Law [DATE] by ABA_NEST_APP 1.7 MB" at bounding box center [538, 198] width 694 height 31
click at [628, 189] on div "Collaborated Folder Law [DATE] by ABA_NEST_APP 1.7 MB" at bounding box center [538, 198] width 694 height 31
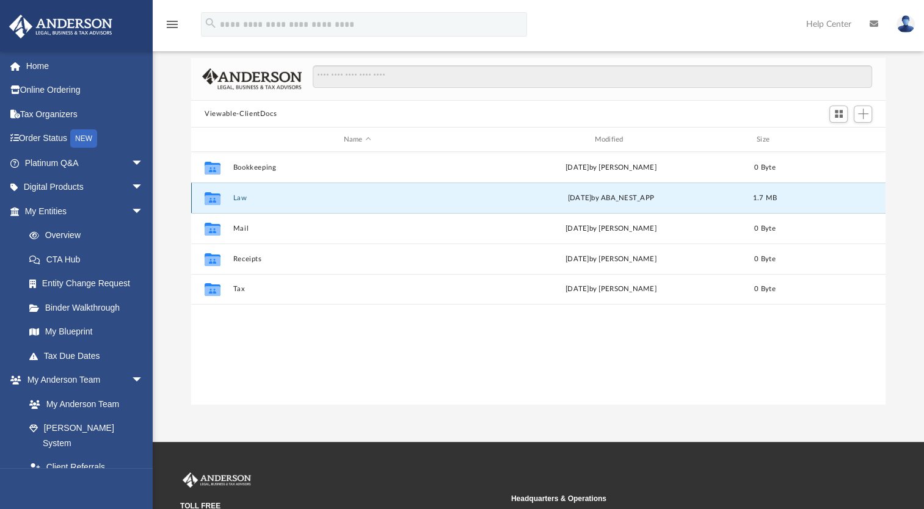
click at [239, 200] on button "Law" at bounding box center [357, 198] width 248 height 8
click at [236, 201] on button "Law" at bounding box center [357, 198] width 248 height 8
click at [231, 210] on div "Collaborated Folder Law Thu Jul 3 2025 by ABA_NEST_APP 1.7 MB" at bounding box center [538, 198] width 694 height 31
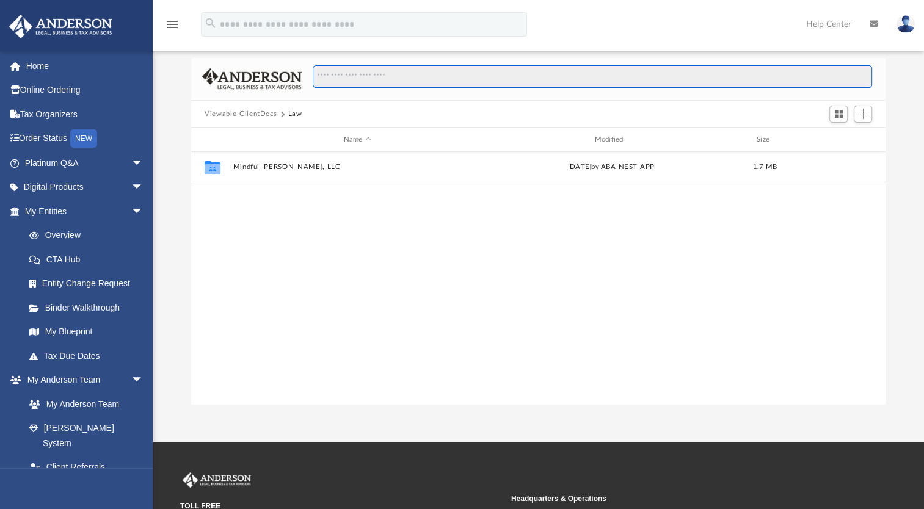
click at [358, 78] on input "Search files and folders" at bounding box center [592, 76] width 559 height 23
type input "*"
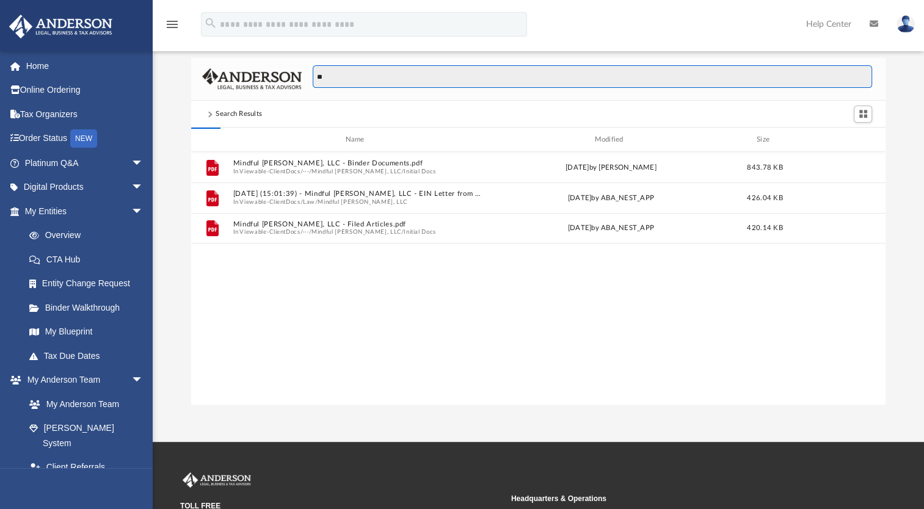
type input "*"
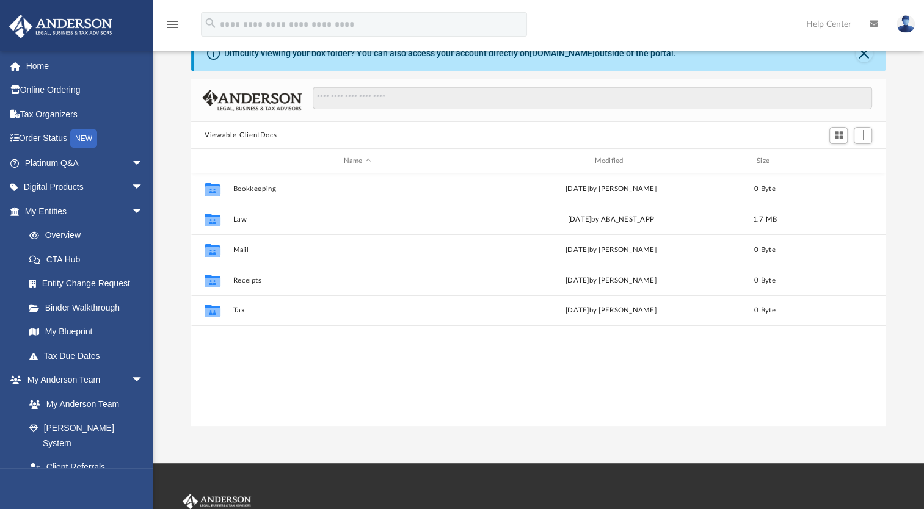
scroll to position [268, 684]
click at [864, 137] on span "Add" at bounding box center [863, 135] width 10 height 10
click at [594, 380] on div "Collaborated Folder Bookkeeping today by Carlos Valenzuela 0 Byte Collaborated …" at bounding box center [538, 299] width 694 height 253
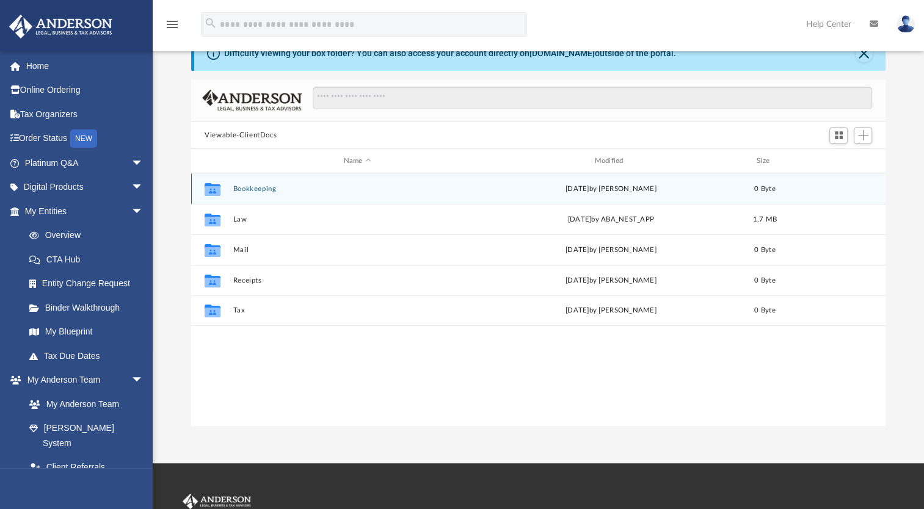
click at [220, 195] on icon "Collaborated Folder" at bounding box center [213, 189] width 20 height 20
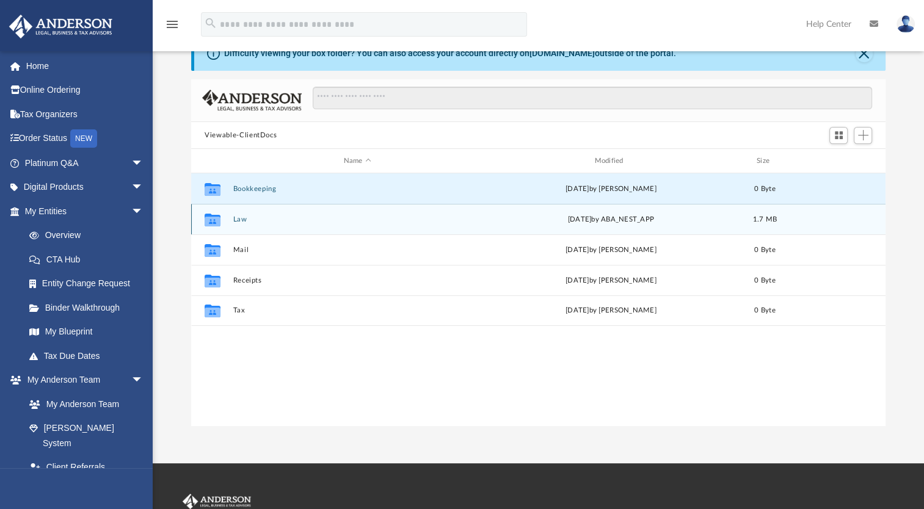
click at [275, 204] on div "Collaborated Folder Law Thu Jul 3 2025 by ABA_NEST_APP 1.7 MB" at bounding box center [538, 219] width 694 height 31
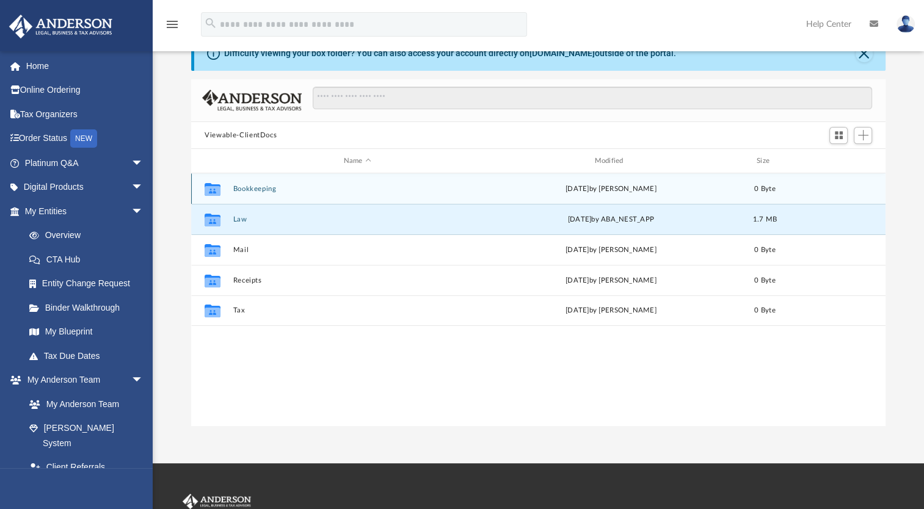
click at [236, 188] on button "Bookkeeping" at bounding box center [357, 189] width 248 height 8
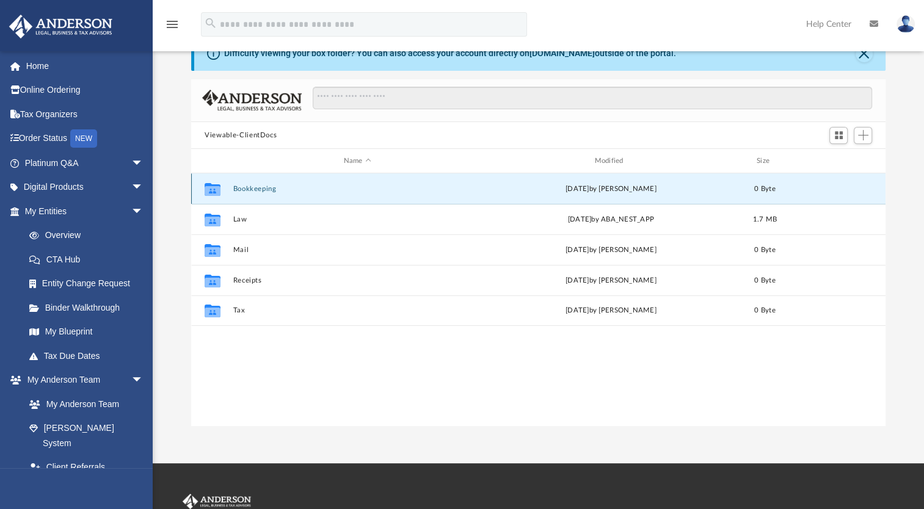
click at [225, 195] on div "Collaborated Folder" at bounding box center [212, 189] width 31 height 20
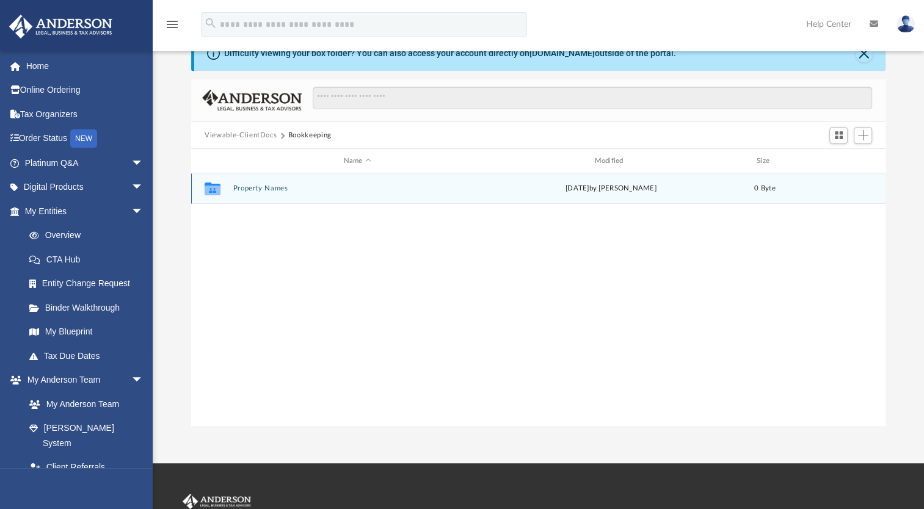
click at [214, 192] on icon "grid" at bounding box center [213, 189] width 16 height 13
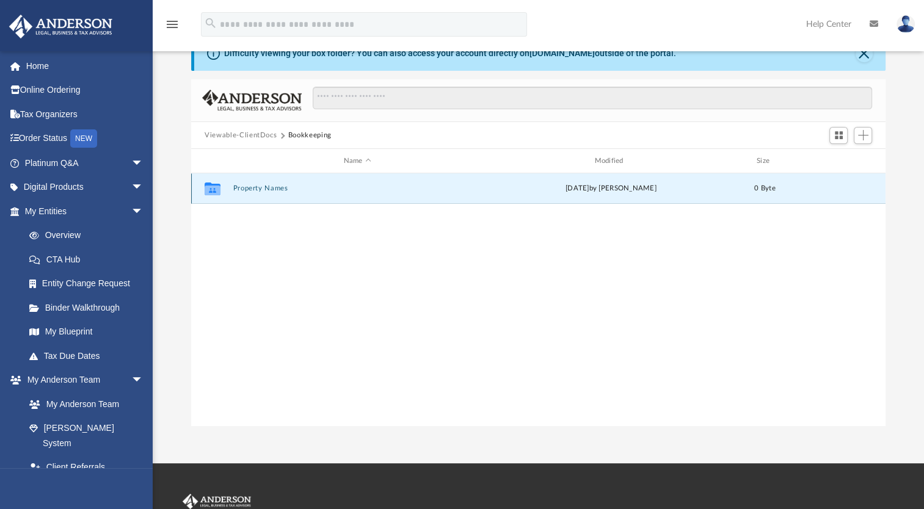
click at [642, 176] on div "Collaborated Folder Property Names today by Carlos Valenzuela 0 Byte" at bounding box center [538, 188] width 694 height 31
click at [635, 185] on div "today by Carlos Valenzuela" at bounding box center [611, 188] width 248 height 11
click at [224, 192] on div "Collaborated Folder" at bounding box center [212, 189] width 31 height 20
click at [220, 195] on icon "Collaborated Folder" at bounding box center [213, 189] width 20 height 20
click at [215, 196] on icon "Collaborated Folder" at bounding box center [213, 189] width 20 height 20
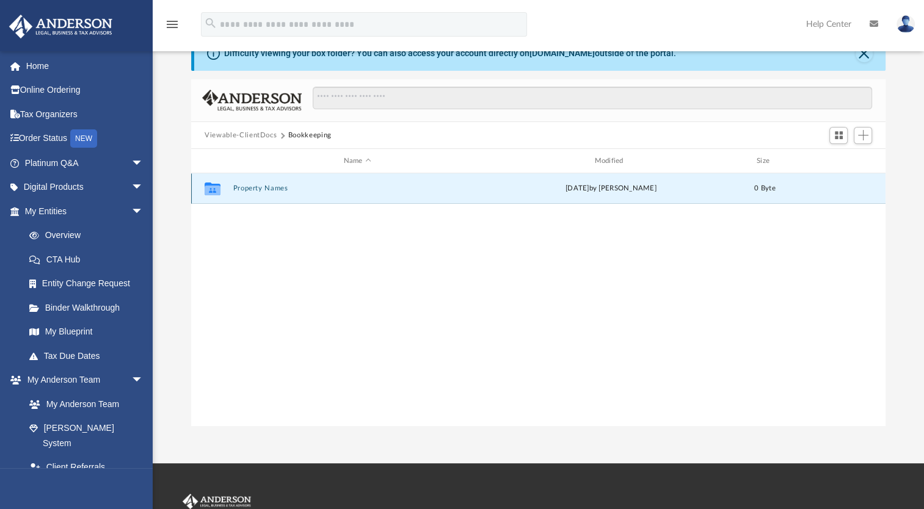
click at [246, 188] on button "Property Names" at bounding box center [357, 188] width 248 height 8
click at [234, 198] on div "Collaborated Folder Property Names today by Carlos Valenzuela 0 Byte" at bounding box center [538, 188] width 694 height 31
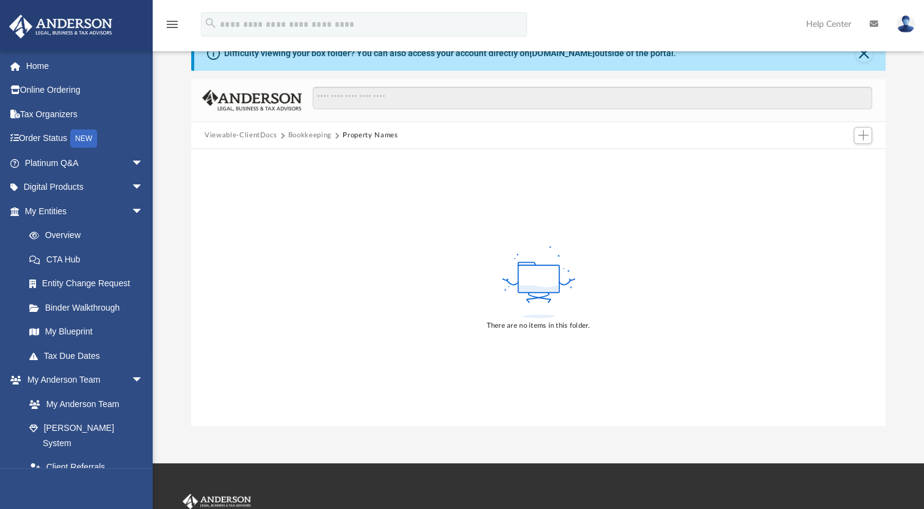
click at [209, 192] on div "There are no items in this folder." at bounding box center [538, 287] width 694 height 277
click at [858, 136] on span "Add" at bounding box center [863, 135] width 10 height 10
click at [841, 158] on li "Upload" at bounding box center [845, 159] width 39 height 13
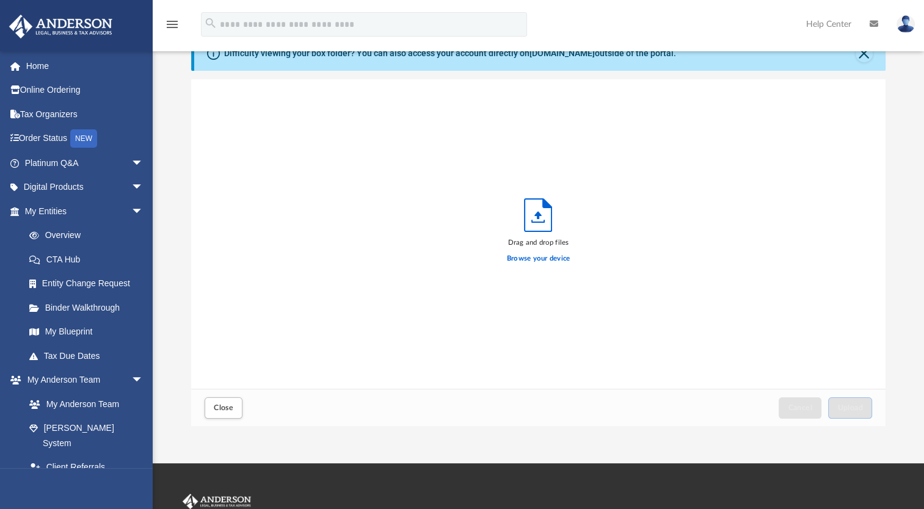
scroll to position [300, 684]
click at [526, 257] on label "Browse your device" at bounding box center [538, 258] width 63 height 11
click at [0, 0] on input "Browse your device" at bounding box center [0, 0] width 0 height 0
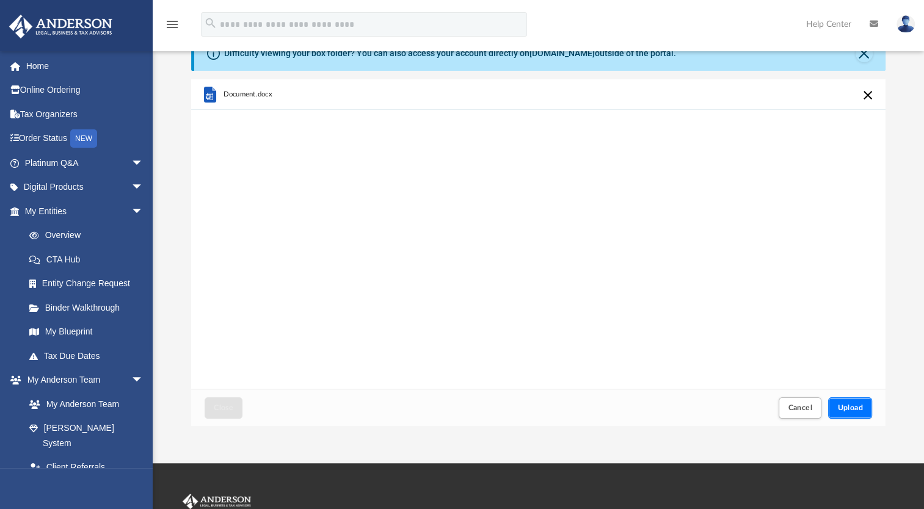
click at [847, 404] on span "Upload" at bounding box center [850, 407] width 26 height 7
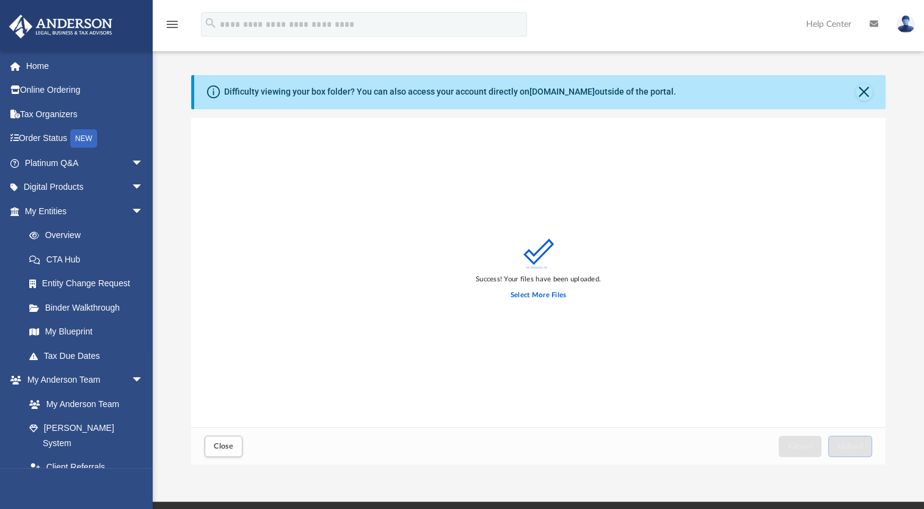
scroll to position [0, 0]
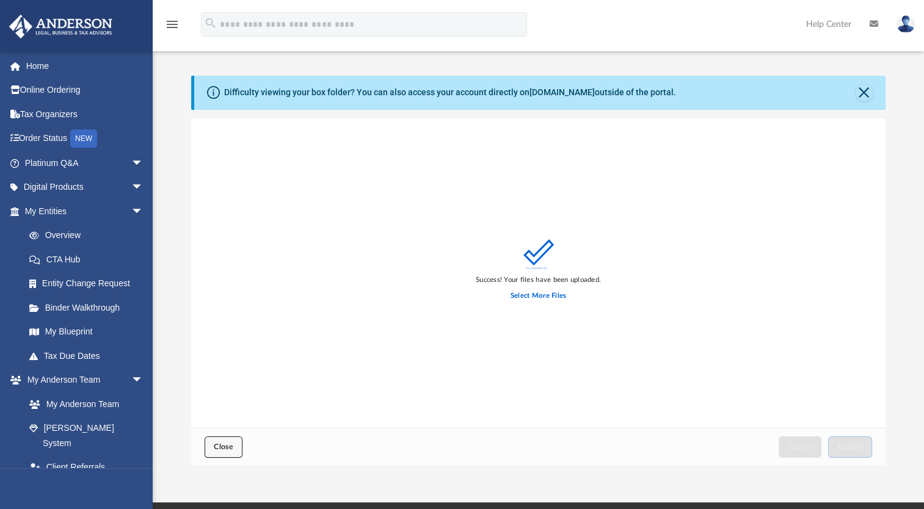
click at [231, 441] on button "Close" at bounding box center [224, 446] width 38 height 21
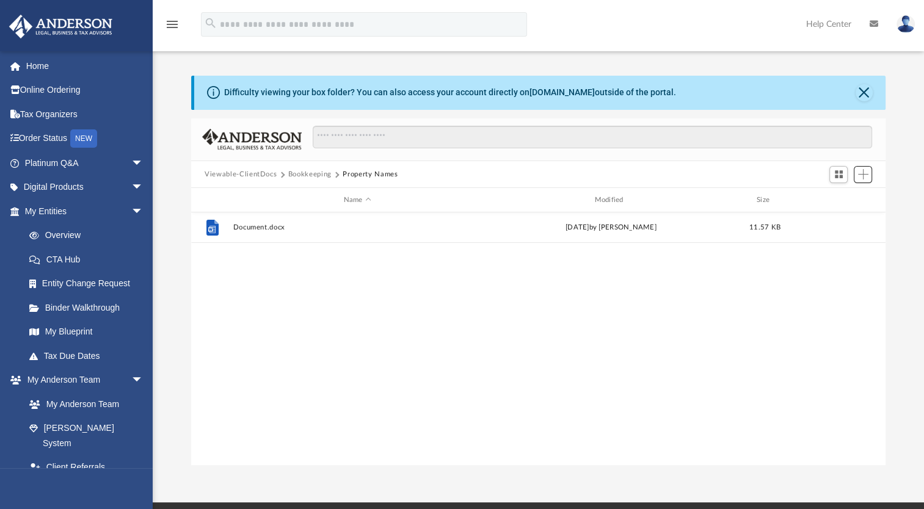
scroll to position [268, 684]
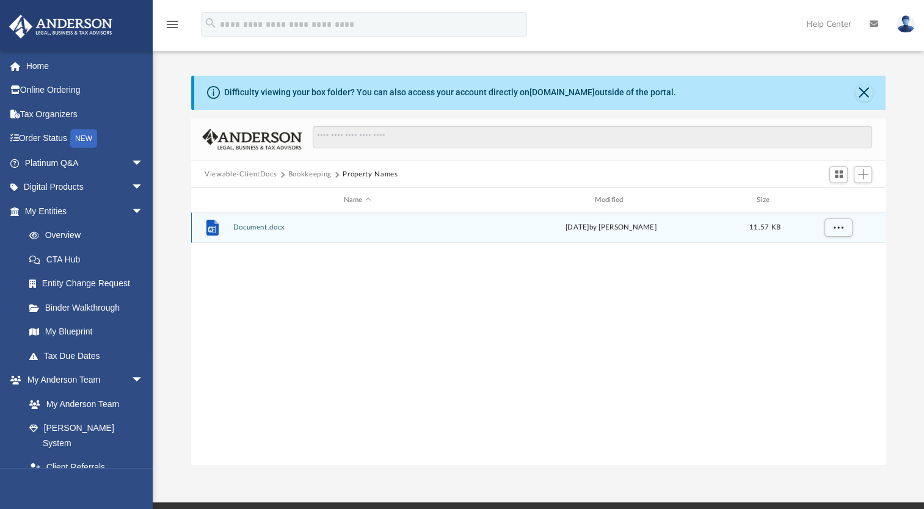
click at [353, 223] on div "File Document.docx today by Carlos Valenzuela 11.57 KB" at bounding box center [538, 227] width 694 height 31
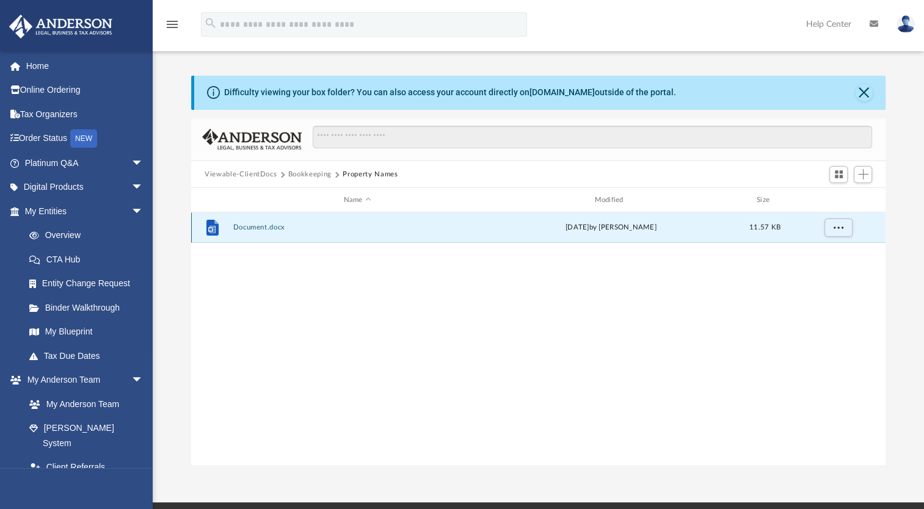
click at [353, 223] on div "File Document.docx today by Carlos Valenzuela 11.57 KB" at bounding box center [538, 227] width 694 height 31
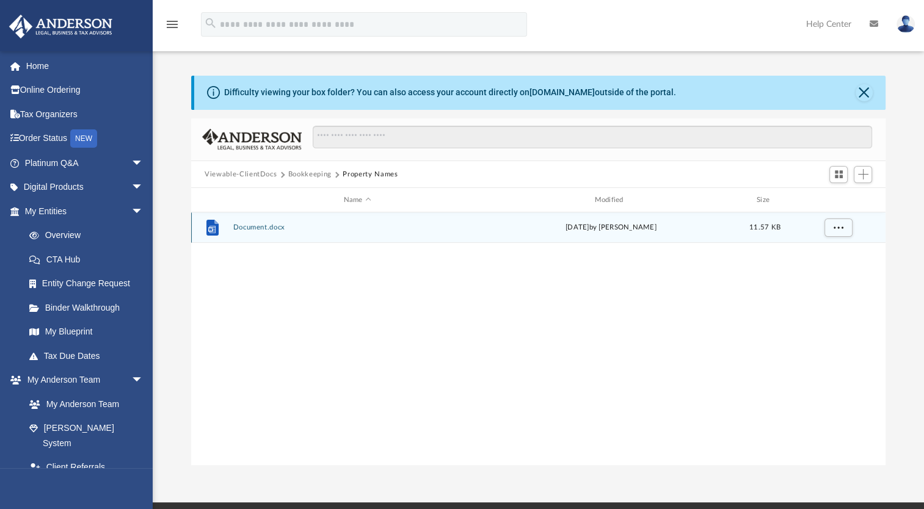
click at [353, 223] on div "File Document.docx today by Carlos Valenzuela 11.57 KB" at bounding box center [538, 227] width 694 height 31
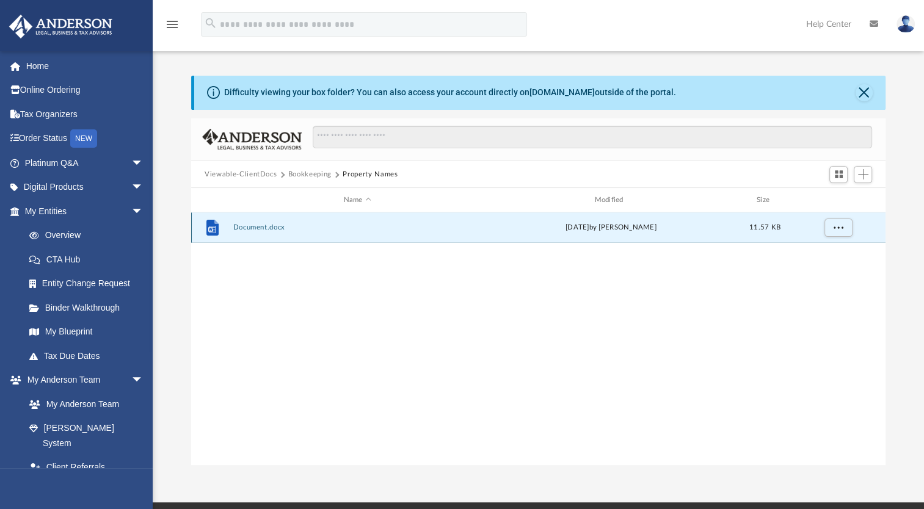
click at [205, 215] on div "File Document.docx today by Carlos Valenzuela 11.57 KB" at bounding box center [538, 227] width 694 height 31
drag, startPoint x: 205, startPoint y: 215, endPoint x: 242, endPoint y: 228, distance: 38.8
click at [242, 228] on button "Document.docx" at bounding box center [357, 227] width 248 height 8
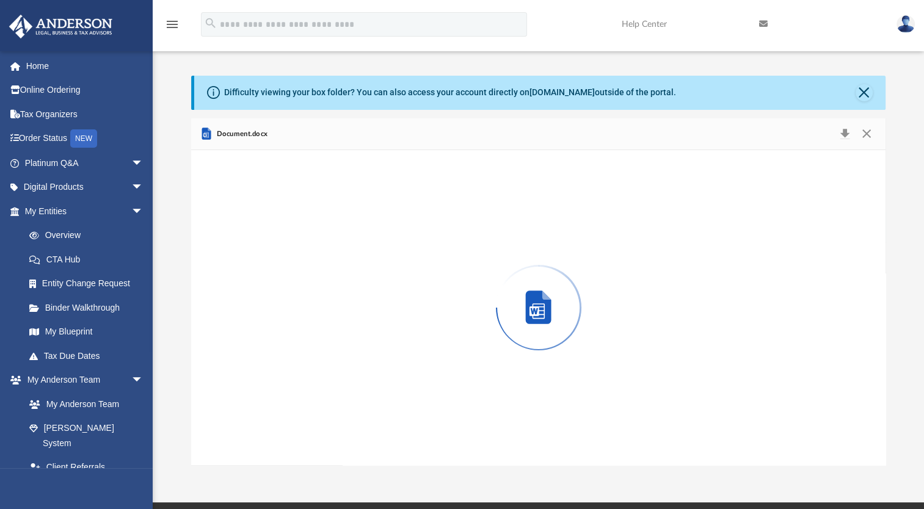
click at [242, 228] on div "Preview" at bounding box center [538, 307] width 694 height 315
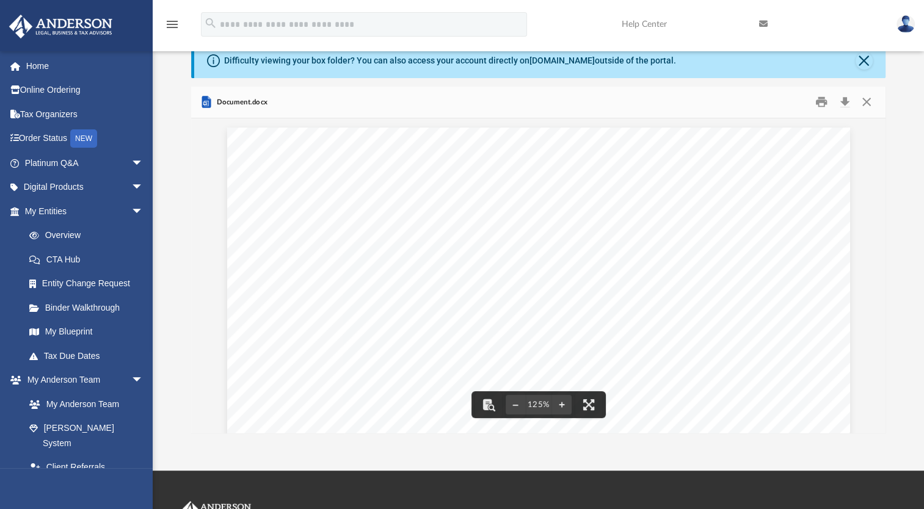
scroll to position [0, 0]
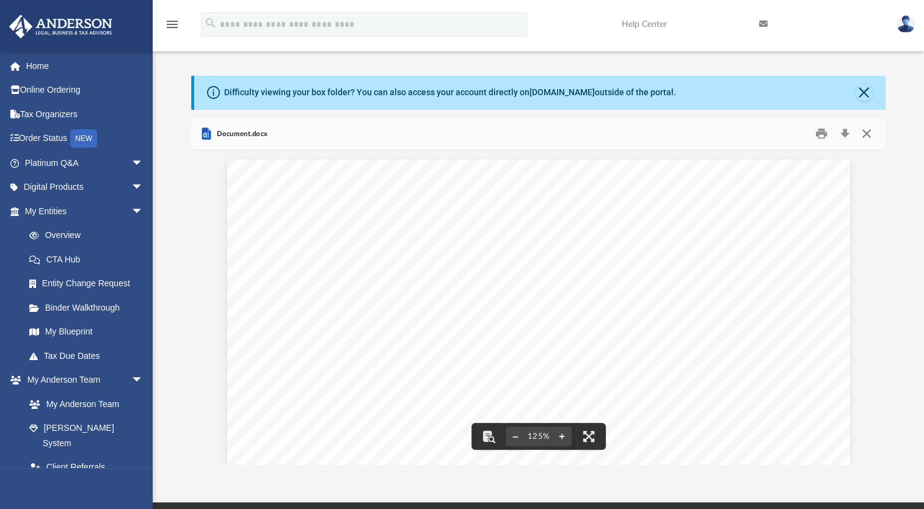
click at [872, 131] on button "Close" at bounding box center [866, 134] width 22 height 19
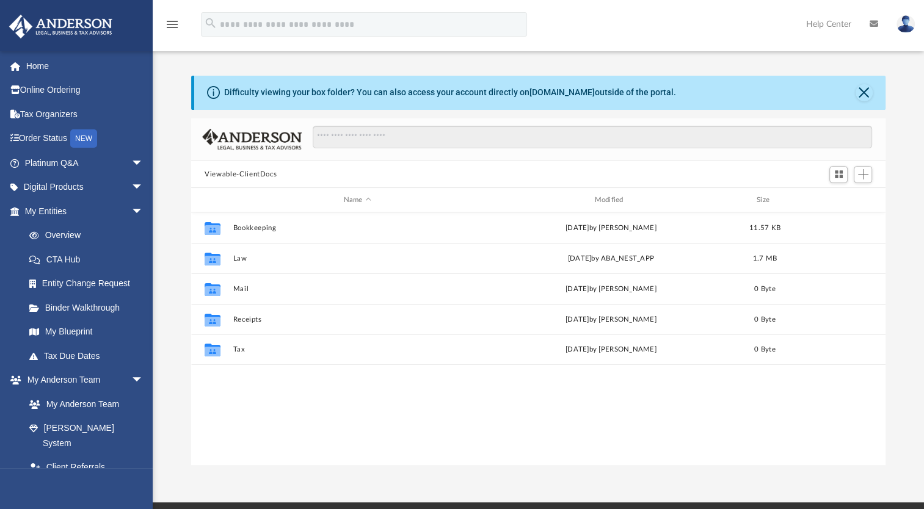
scroll to position [268, 684]
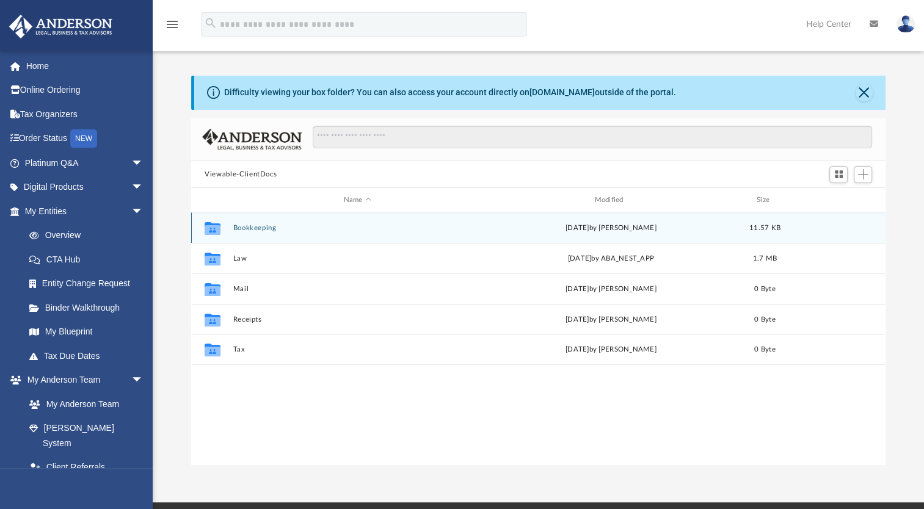
click at [615, 224] on div "[DATE] by [PERSON_NAME]" at bounding box center [611, 228] width 248 height 11
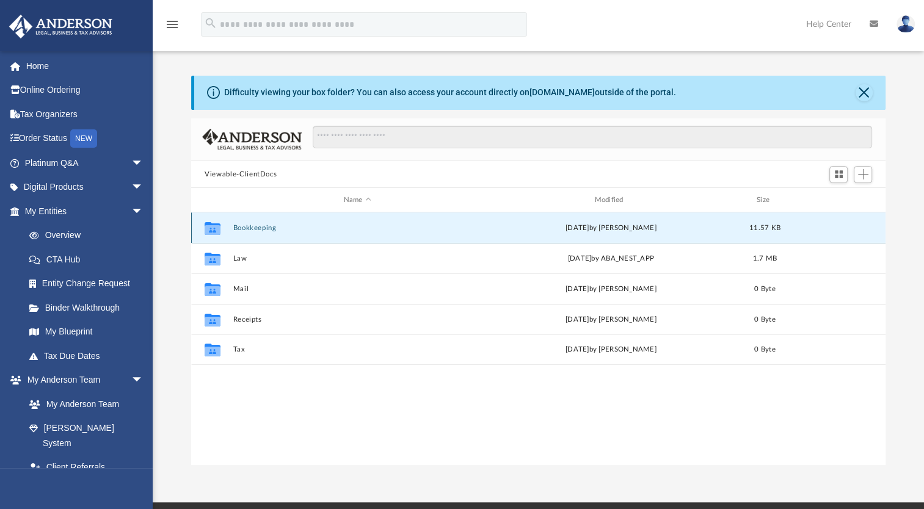
click at [603, 230] on div "[DATE] by [PERSON_NAME]" at bounding box center [611, 228] width 248 height 11
click at [621, 242] on div "Collaborated Folder Bookkeeping [DATE] by [PERSON_NAME] 11.57 KB" at bounding box center [538, 227] width 694 height 31
click at [637, 223] on div "today by Carlos Valenzuela" at bounding box center [611, 228] width 248 height 11
click at [636, 241] on div "Collaborated Folder Bookkeeping today by Carlos Valenzuela 11.57 KB" at bounding box center [538, 227] width 694 height 31
click at [645, 228] on div "today by Carlos Valenzuela" at bounding box center [611, 228] width 248 height 11
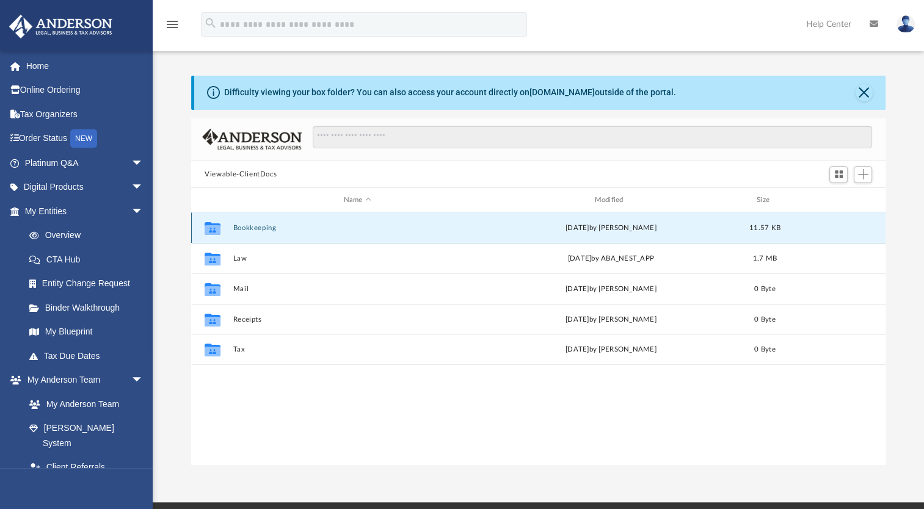
click at [645, 227] on div "today by Carlos Valenzuela" at bounding box center [611, 228] width 248 height 11
click at [435, 228] on button "Bookkeeping" at bounding box center [357, 228] width 248 height 8
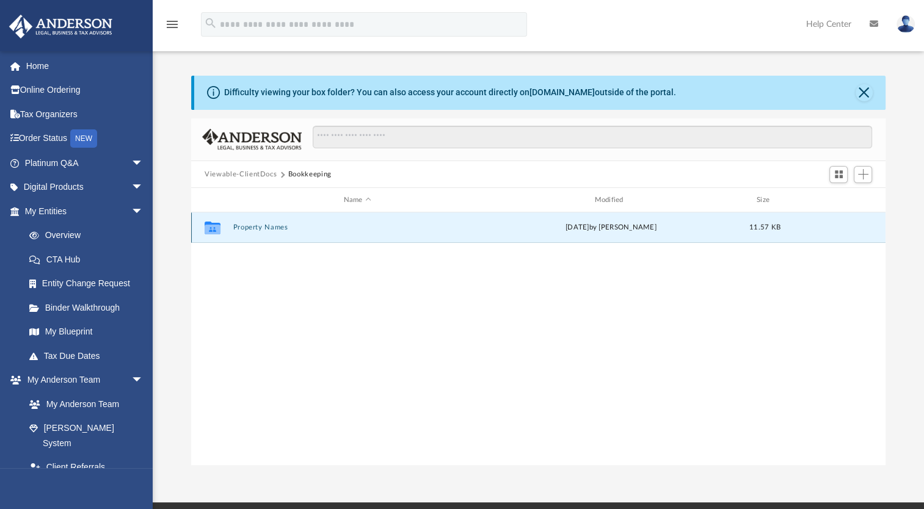
click at [435, 228] on button "Property Names" at bounding box center [357, 227] width 248 height 8
click at [435, 228] on button "Document.docx" at bounding box center [357, 227] width 248 height 8
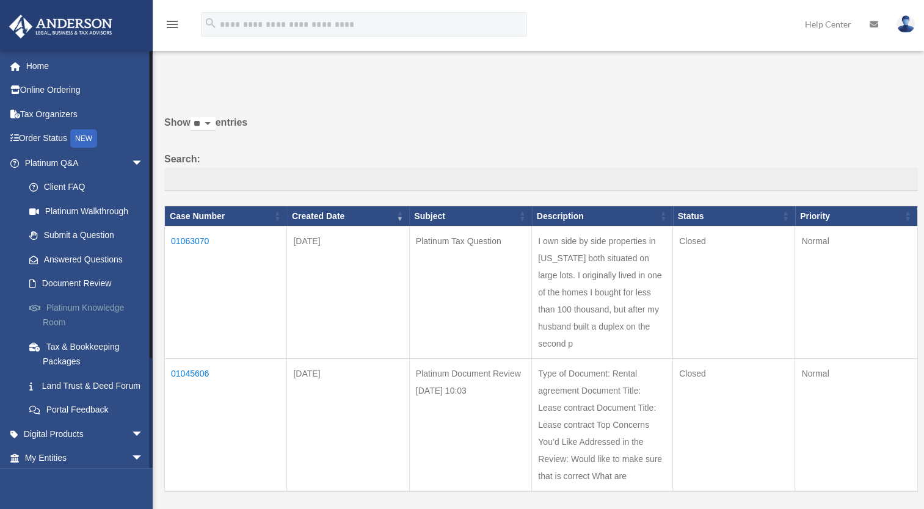
click at [81, 311] on link "Platinum Knowledge Room" at bounding box center [89, 314] width 145 height 39
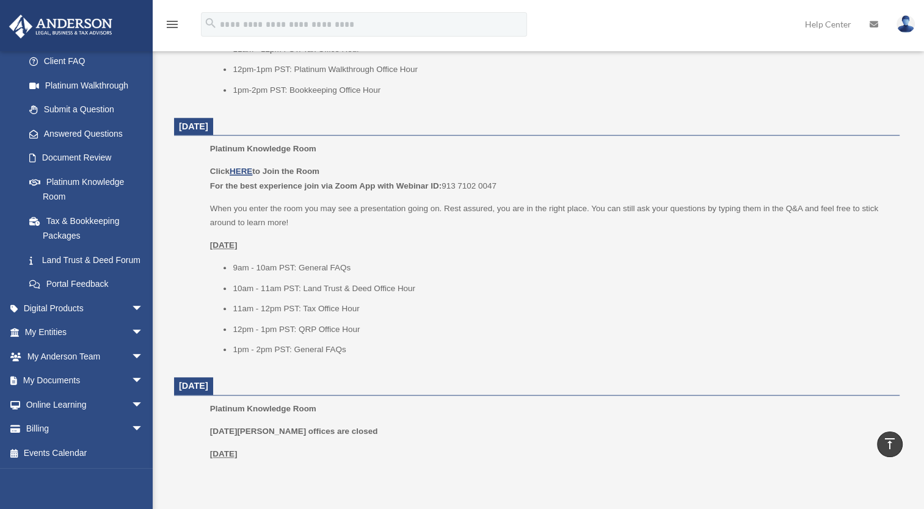
scroll to position [1216, 0]
